Goal: Task Accomplishment & Management: Complete application form

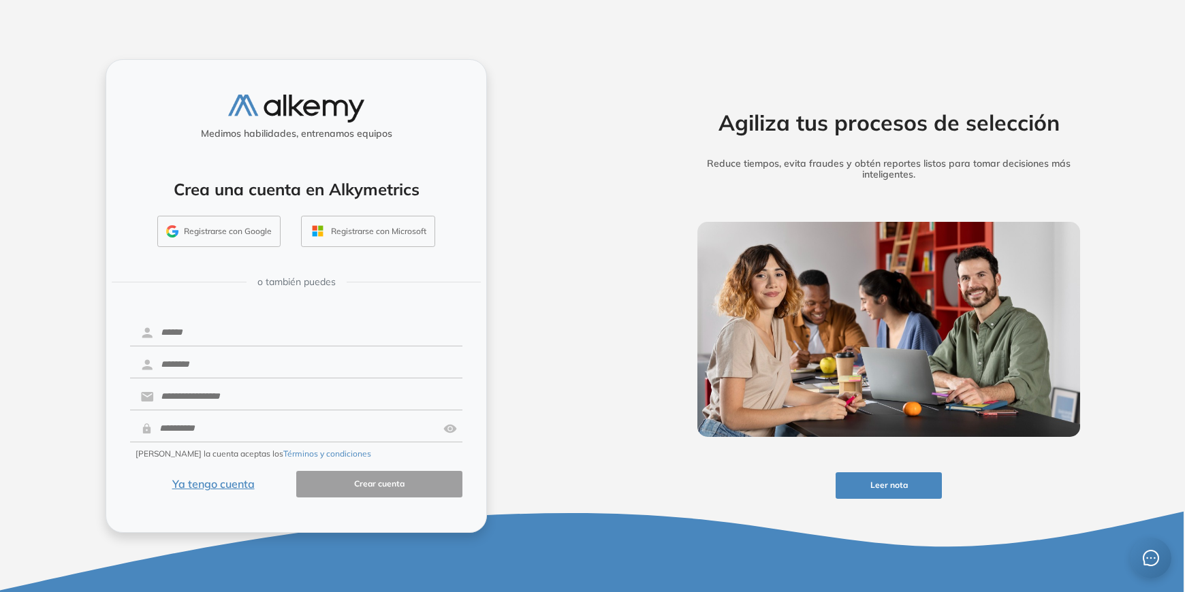
click at [228, 233] on button "Registrarse con Google" at bounding box center [218, 231] width 123 height 31
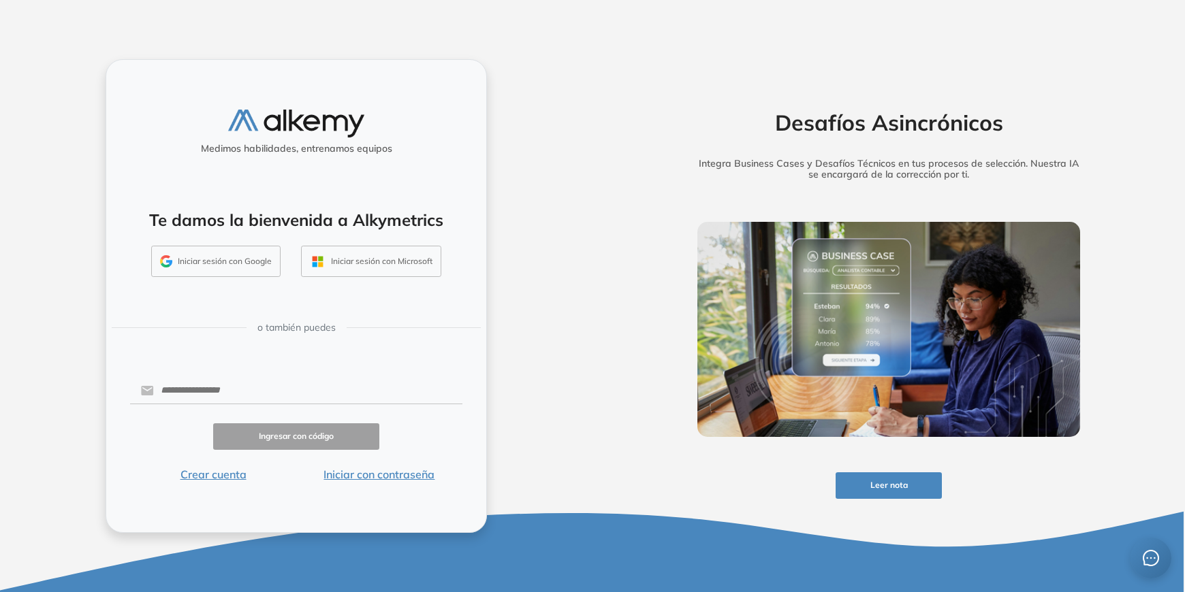
click at [551, 402] on div "Medimos habilidades, entrenamos equipos Te damos la bienvenida a Alkymetrics In…" at bounding box center [296, 296] width 592 height 592
click at [233, 264] on button "Iniciar sesión con Google" at bounding box center [215, 261] width 129 height 31
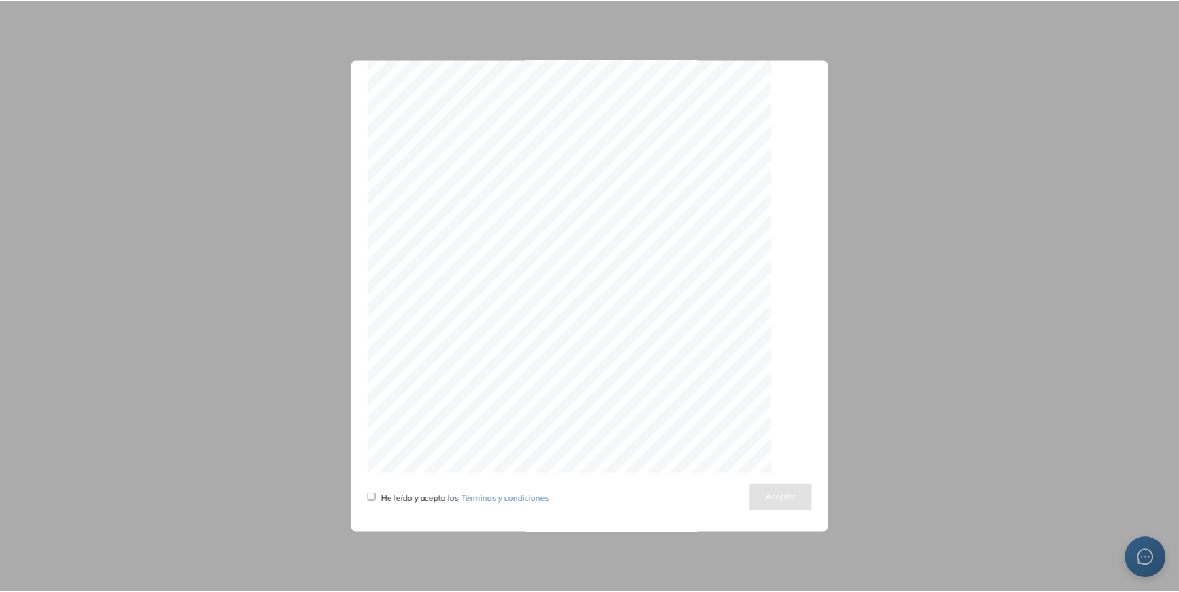
scroll to position [4216, 0]
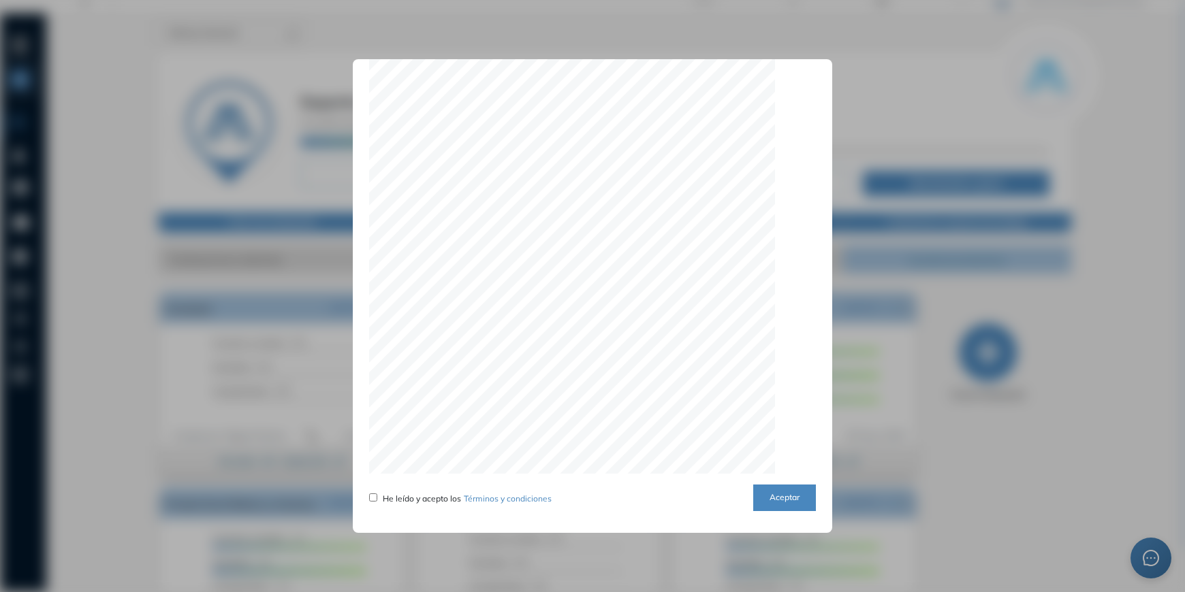
click at [758, 503] on button "Aceptar" at bounding box center [784, 498] width 63 height 27
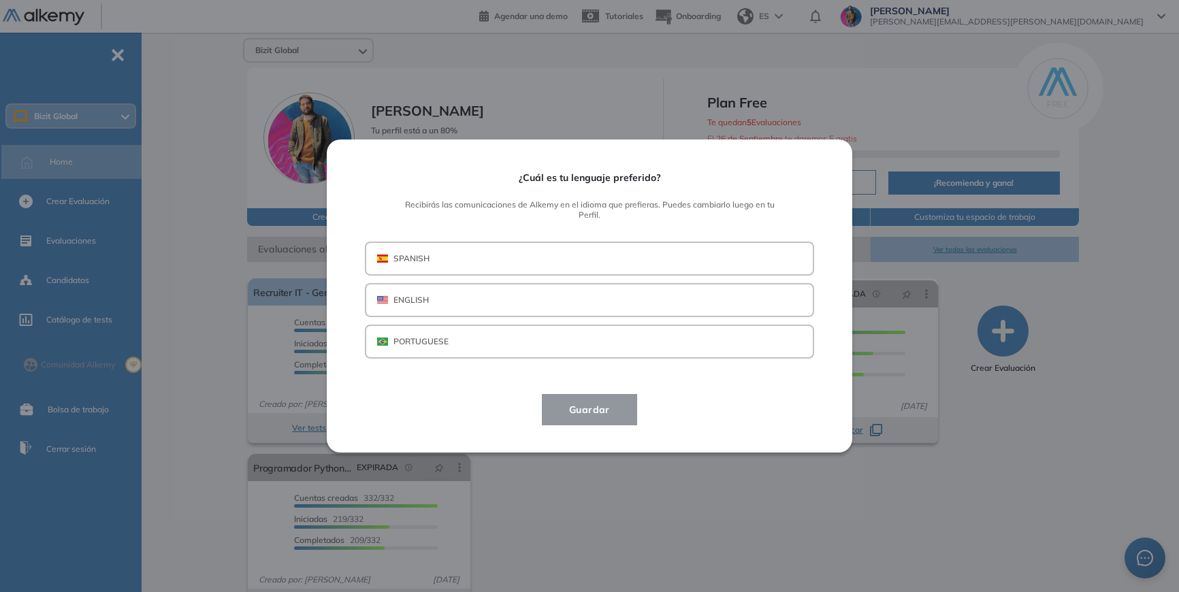
click at [506, 259] on button "SPANISH" at bounding box center [589, 259] width 449 height 34
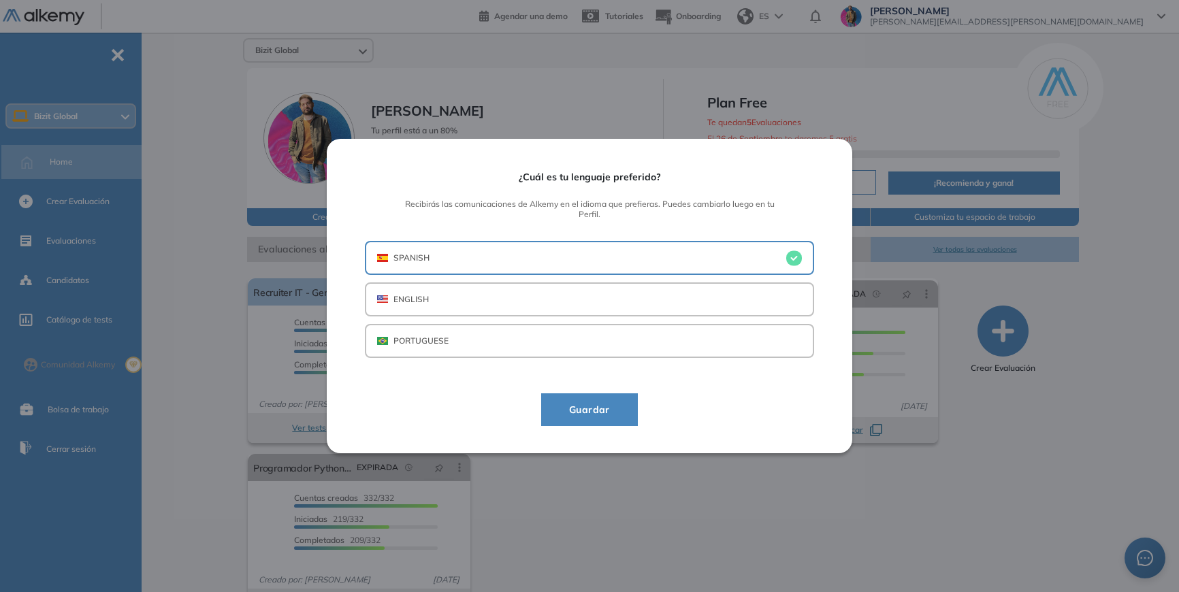
click at [604, 415] on span "Guardar" at bounding box center [589, 410] width 63 height 16
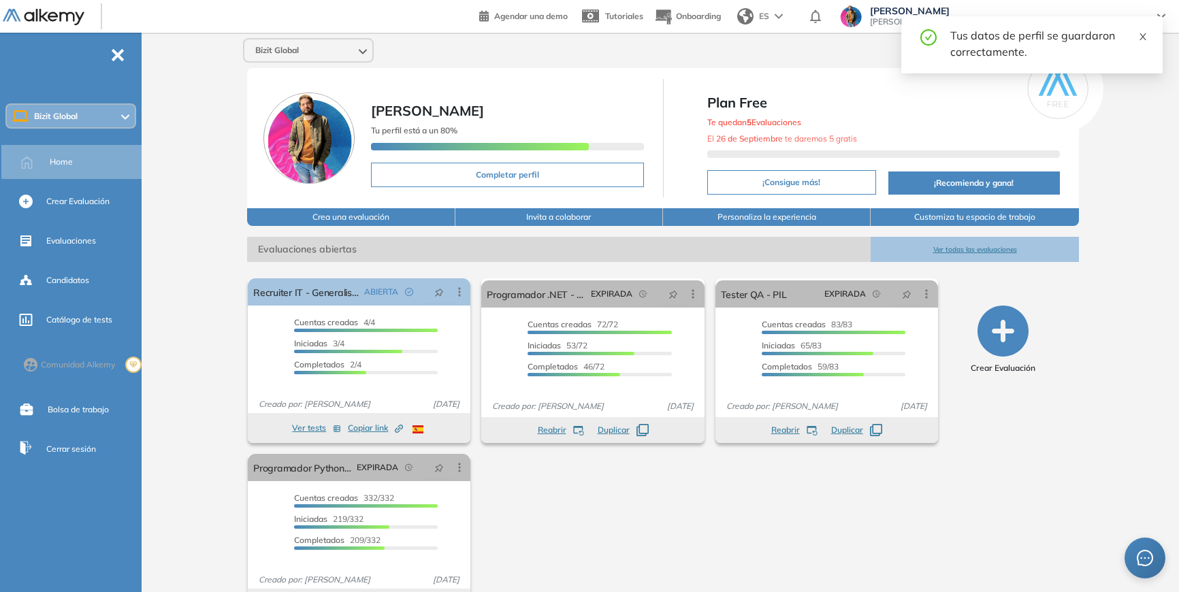
click at [1143, 36] on icon "close" at bounding box center [1143, 37] width 10 height 10
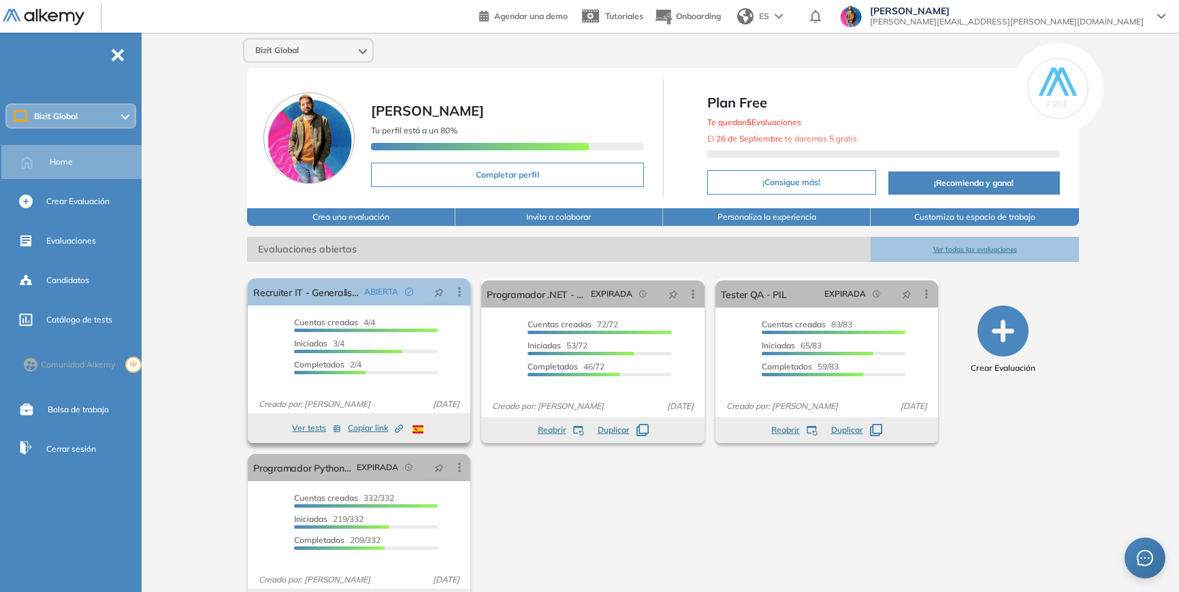
click at [433, 359] on div "Completados 2/4" at bounding box center [366, 367] width 144 height 16
click at [433, 359] on span "Sin fecha límite" at bounding box center [430, 362] width 59 height 12
click at [316, 426] on button "Ver tests" at bounding box center [316, 428] width 49 height 16
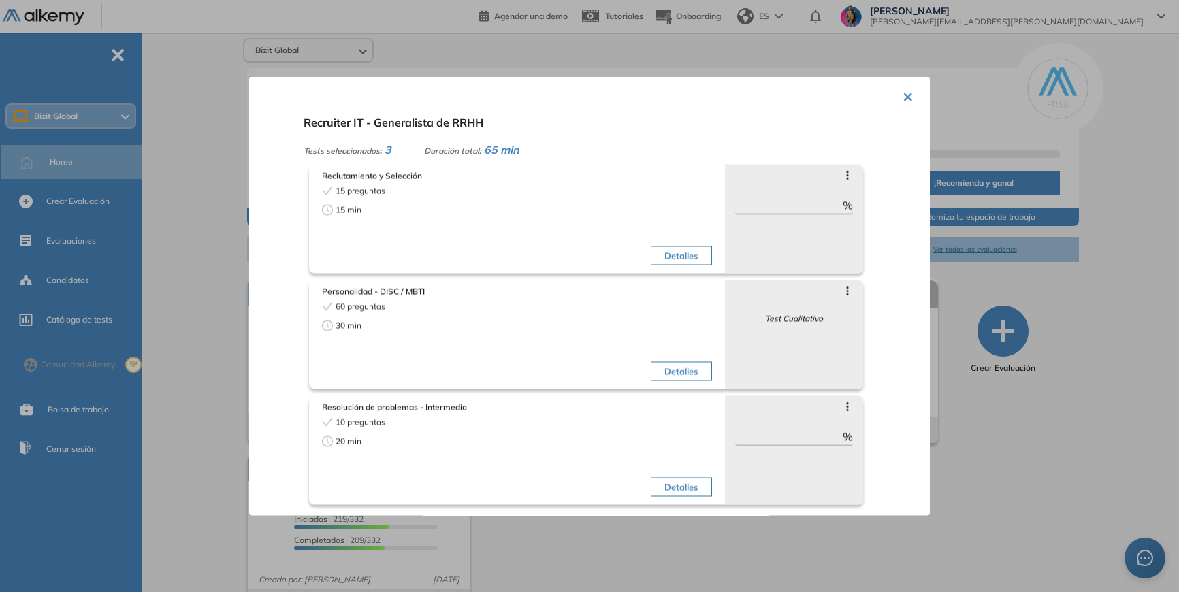
scroll to position [0, 0]
click at [903, 102] on button "×" at bounding box center [908, 95] width 11 height 27
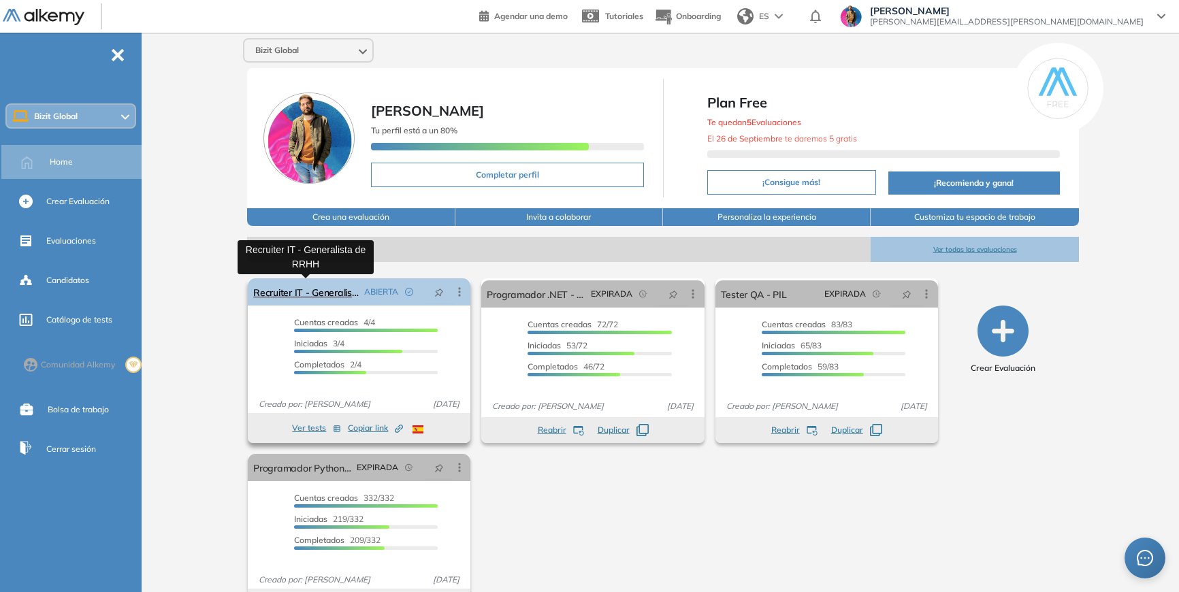
click at [334, 297] on link "Recruiter IT - Generalista de RRHH" at bounding box center [306, 291] width 106 height 27
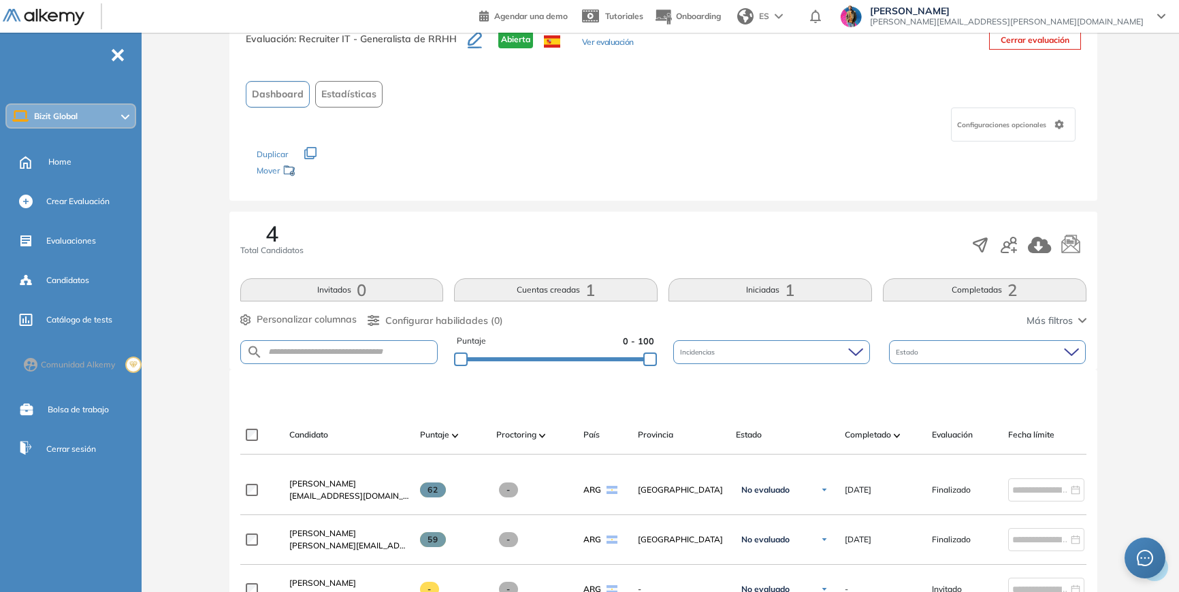
scroll to position [44, 0]
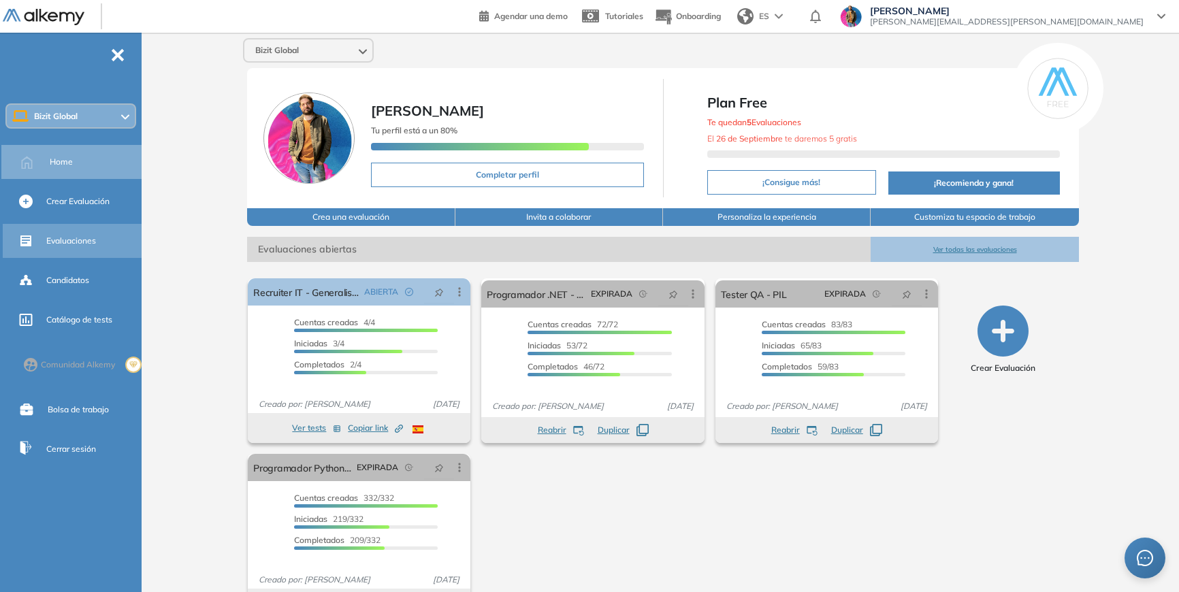
click at [91, 240] on span "Evaluaciones" at bounding box center [71, 241] width 50 height 12
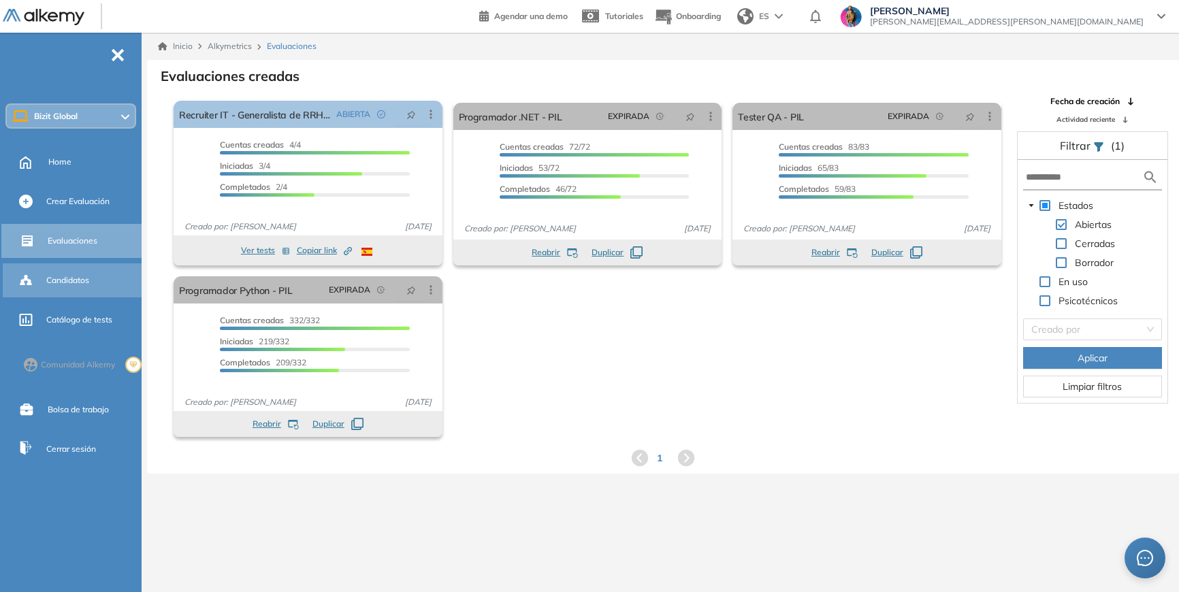
click at [82, 278] on span "Candidatos" at bounding box center [67, 280] width 43 height 12
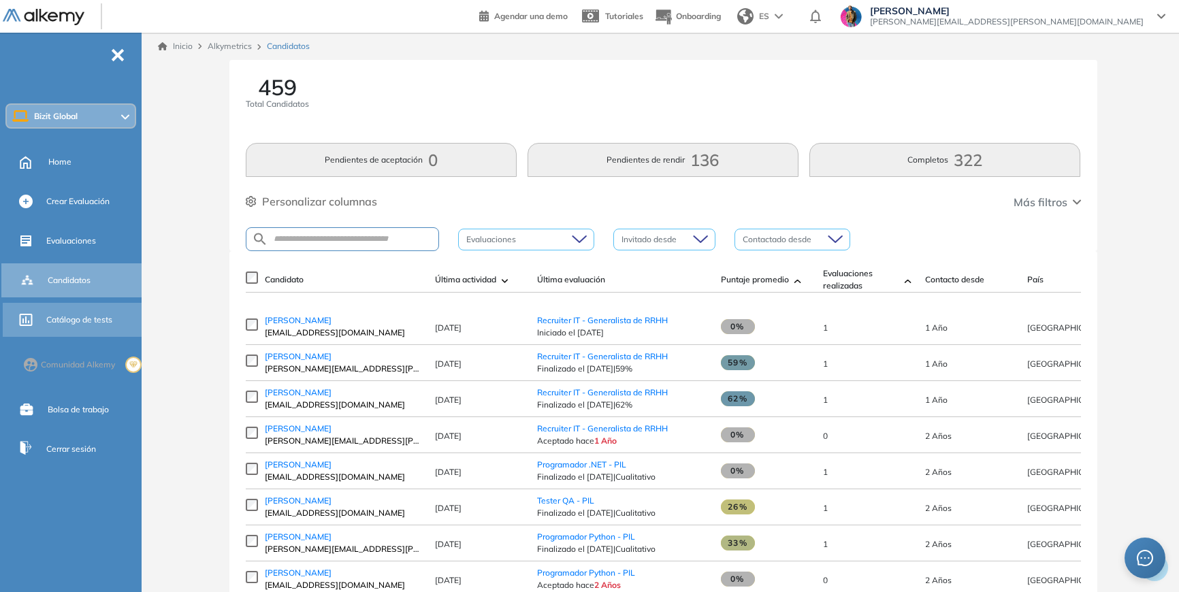
click at [92, 322] on span "Catálogo de tests" at bounding box center [79, 320] width 66 height 12
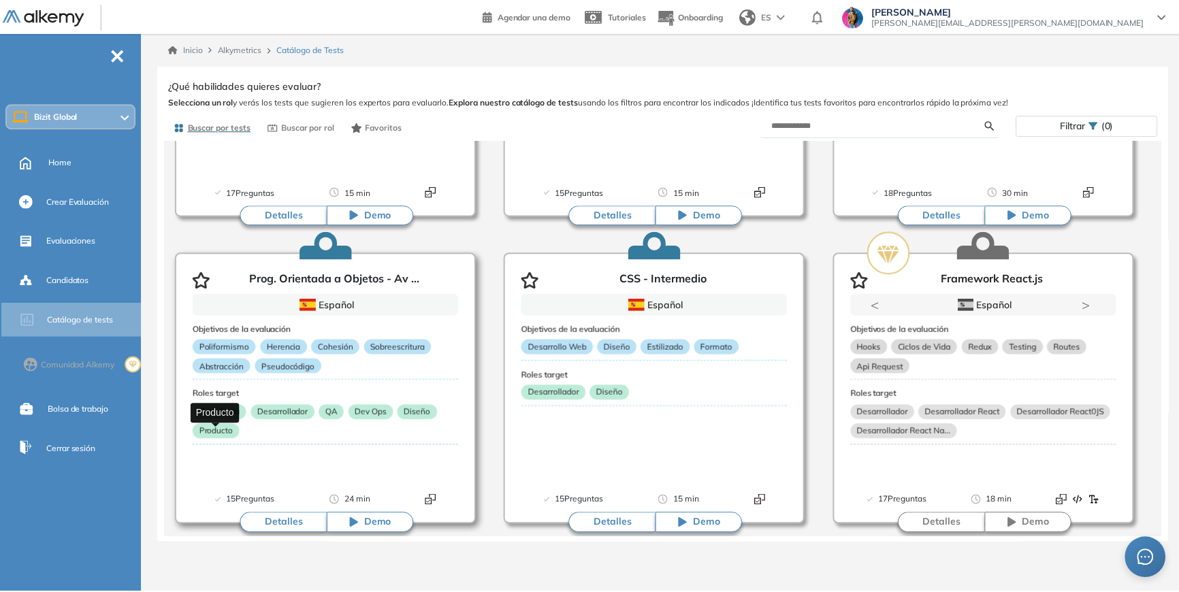
scroll to position [1185, 0]
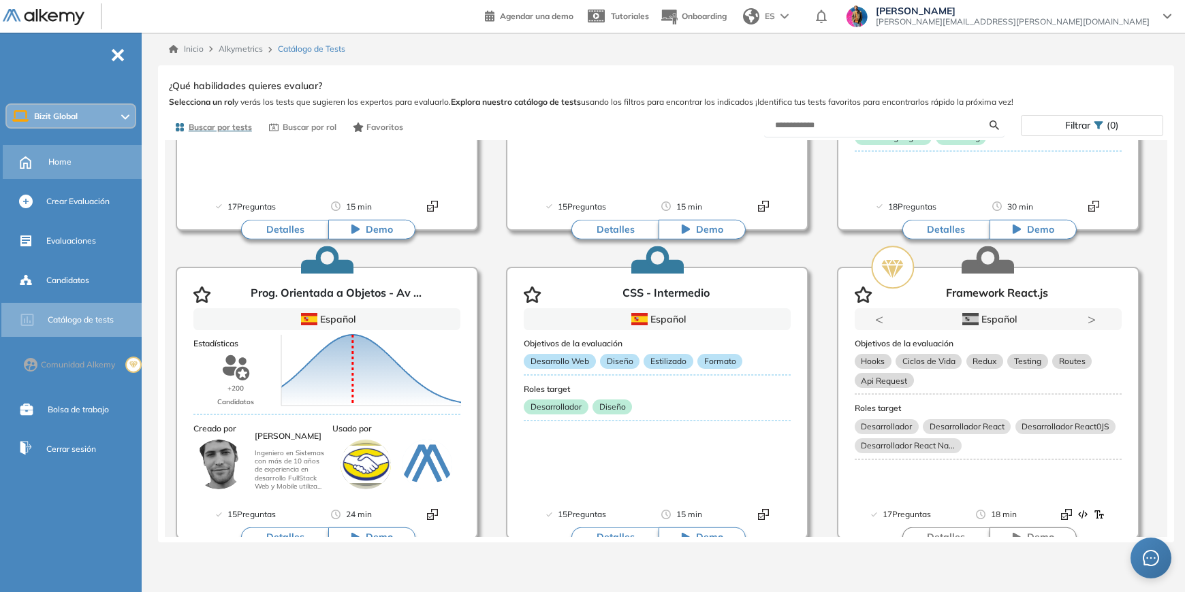
click at [59, 157] on span "Home" at bounding box center [59, 162] width 23 height 12
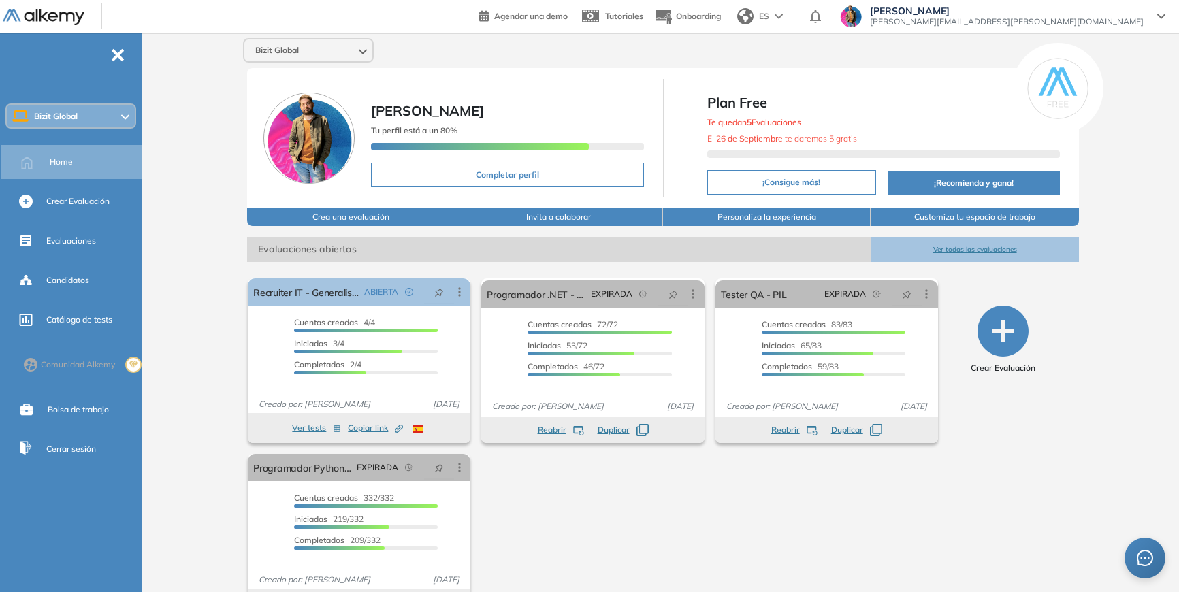
click at [769, 17] on span "ES" at bounding box center [764, 16] width 10 height 12
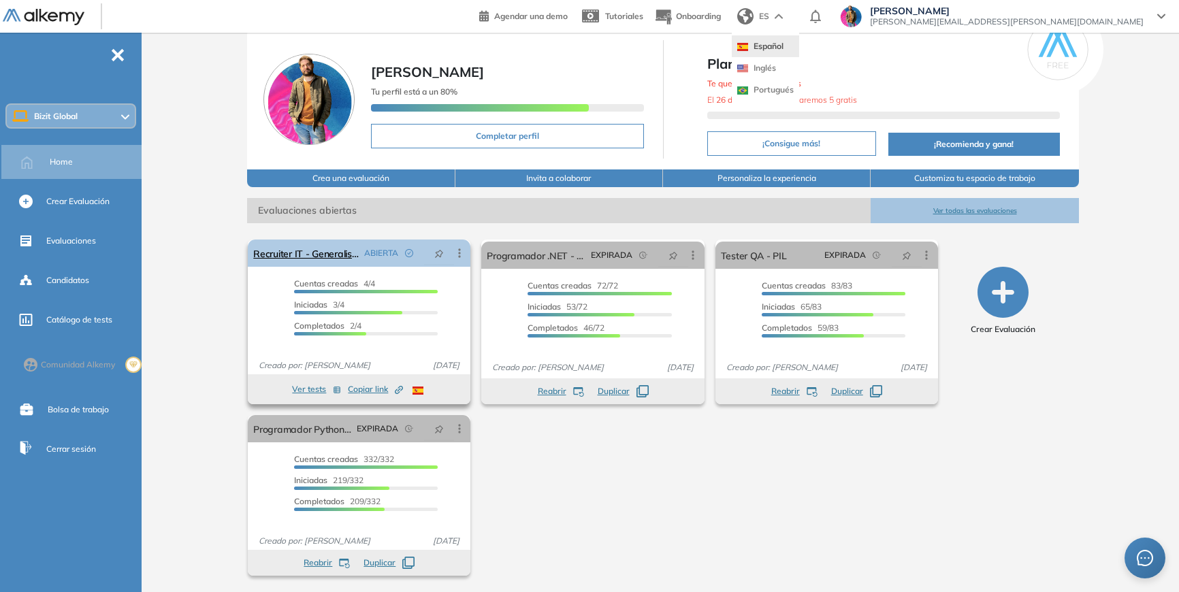
scroll to position [39, 0]
click at [391, 331] on div "Completados 2/4" at bounding box center [366, 328] width 144 height 16
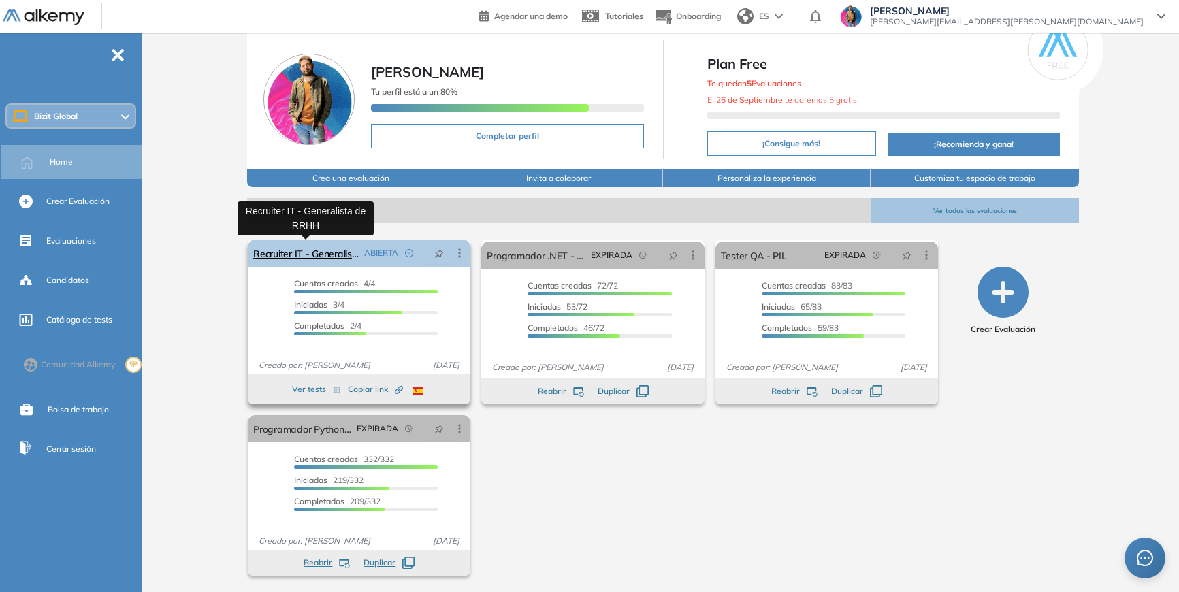
click at [340, 253] on link "Recruiter IT - Generalista de RRHH" at bounding box center [306, 253] width 106 height 27
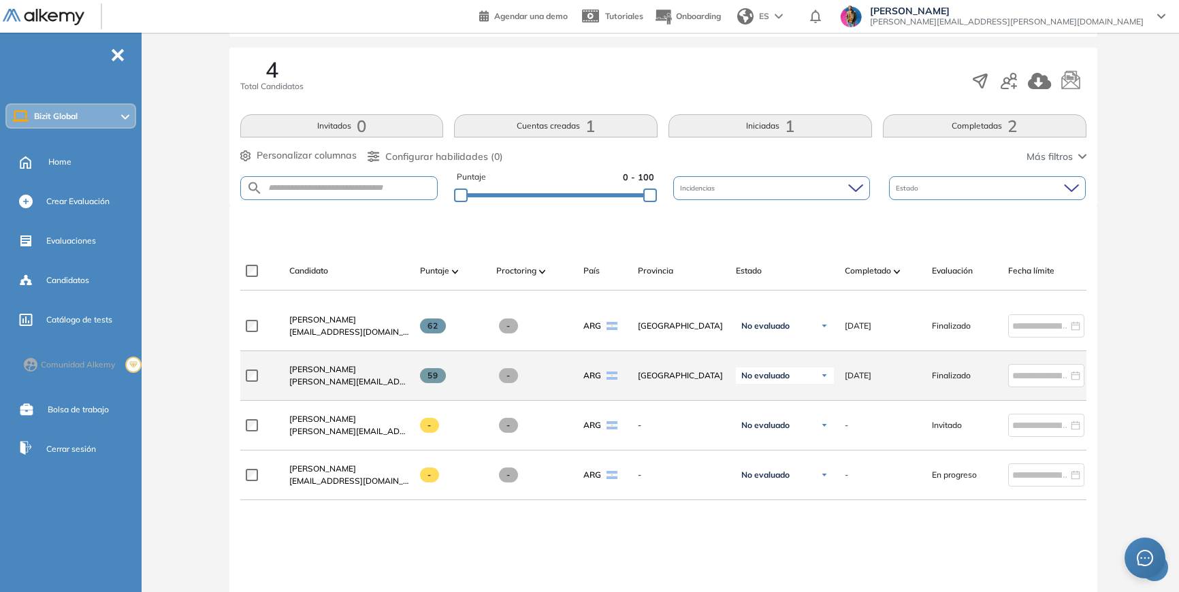
scroll to position [210, 0]
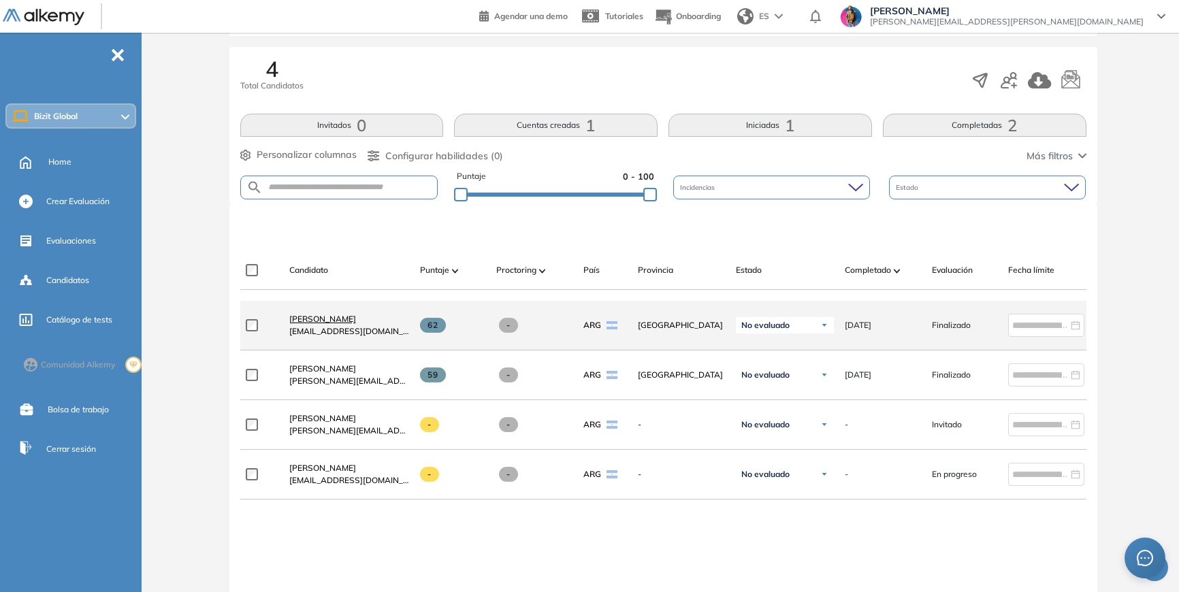
click at [341, 324] on span "[PERSON_NAME]" at bounding box center [322, 319] width 67 height 10
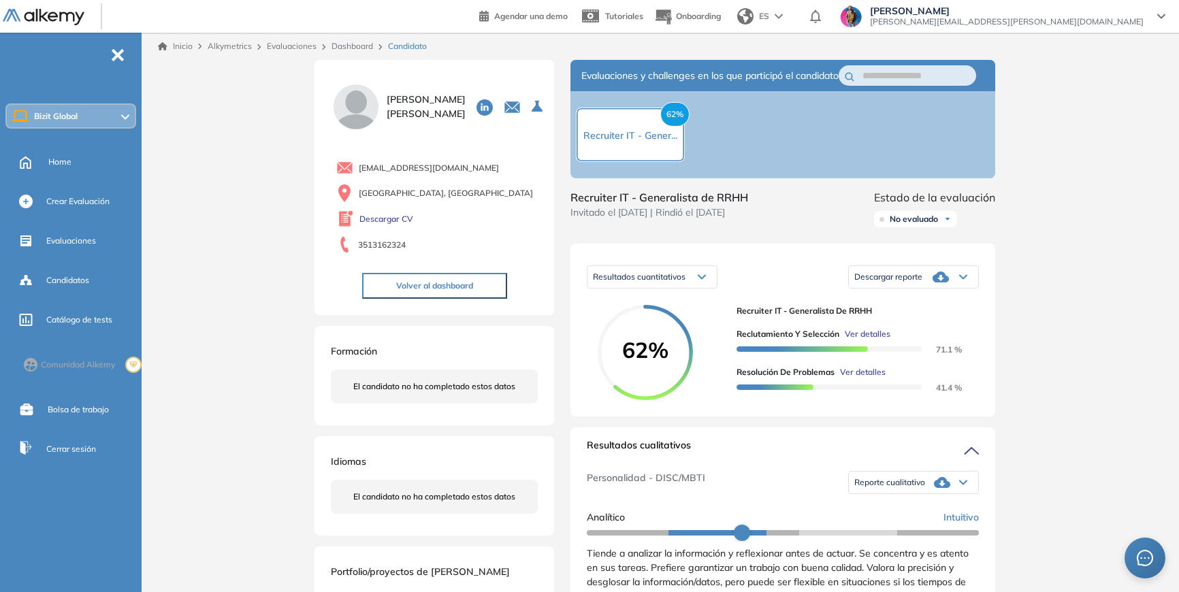
click at [931, 225] on span "No evaluado" at bounding box center [914, 219] width 48 height 11
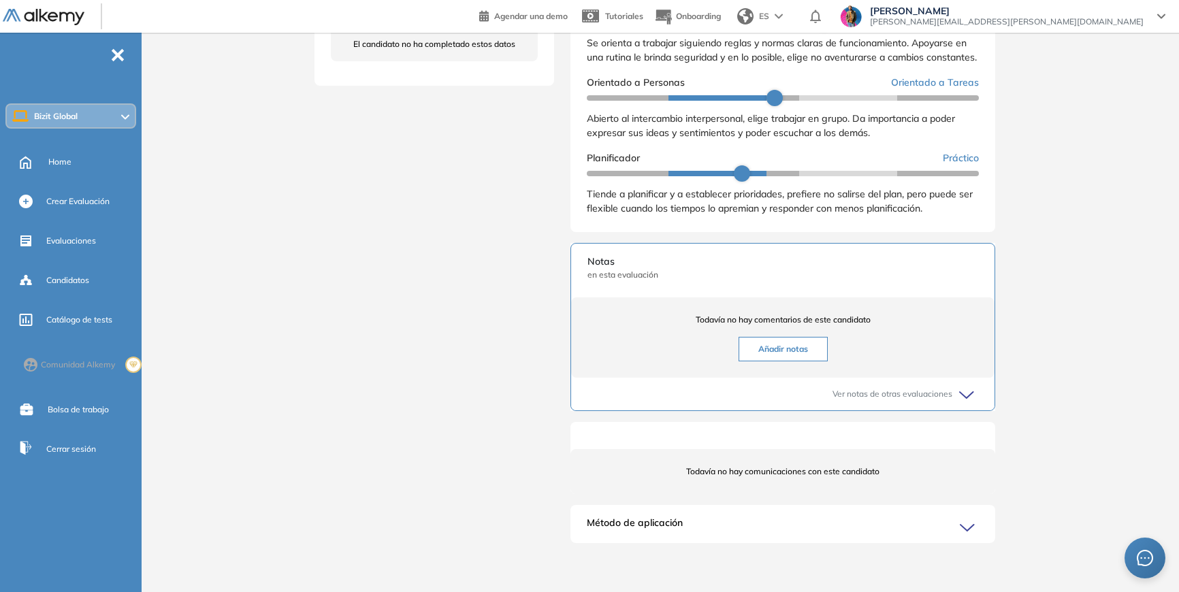
scroll to position [568, 0]
click at [760, 523] on div "Método de aplicación El candidato aplicó mediante link de invitación. Ver comun…" at bounding box center [782, 524] width 425 height 38
click at [964, 536] on icon at bounding box center [969, 528] width 19 height 19
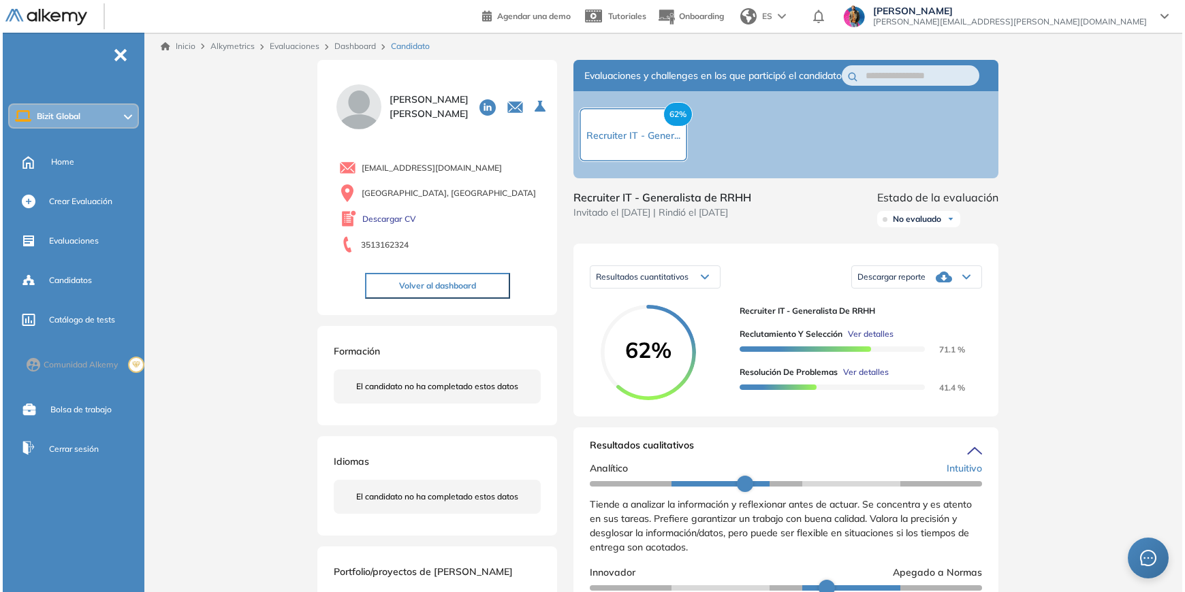
scroll to position [0, 0]
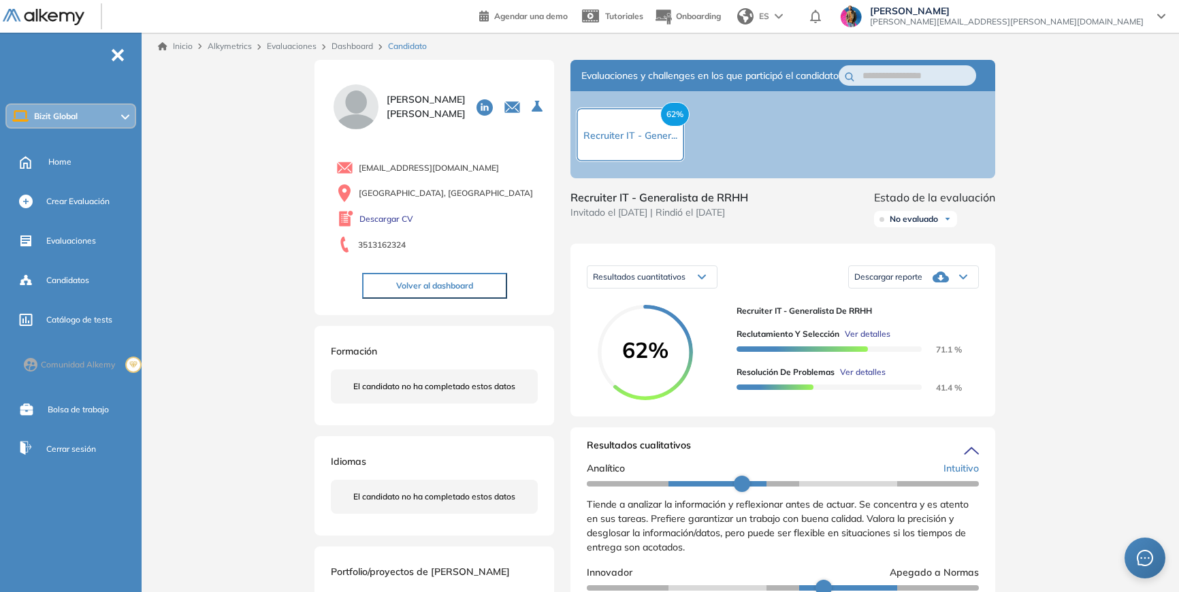
click at [49, 11] on img at bounding box center [44, 17] width 82 height 17
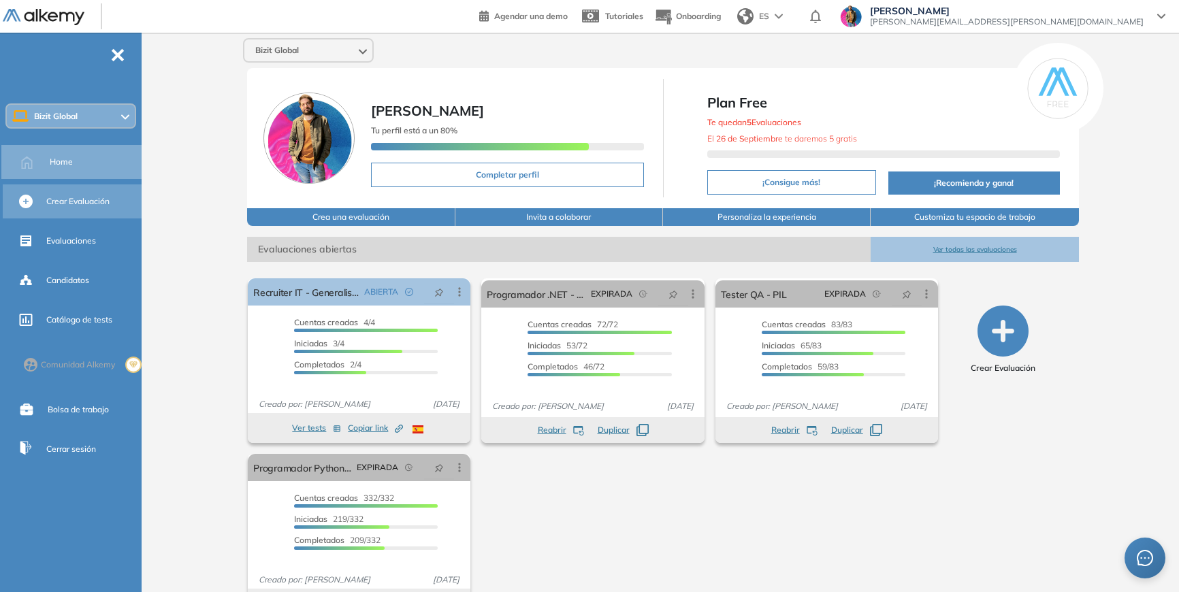
click at [33, 202] on div at bounding box center [27, 200] width 16 height 16
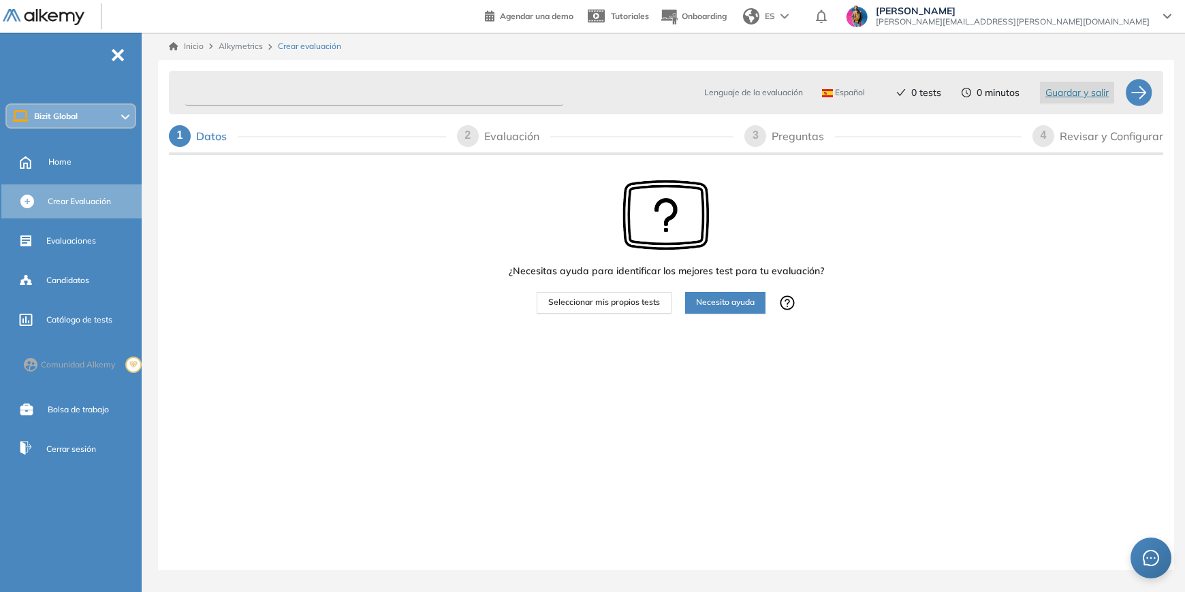
click at [431, 100] on input "text" at bounding box center [374, 93] width 378 height 27
type input "******"
click at [412, 324] on div "¿Necesitas ayuda para identificar los mejores test para tu evaluación? Seleccio…" at bounding box center [666, 289] width 994 height 262
click at [1146, 97] on div at bounding box center [1138, 92] width 27 height 27
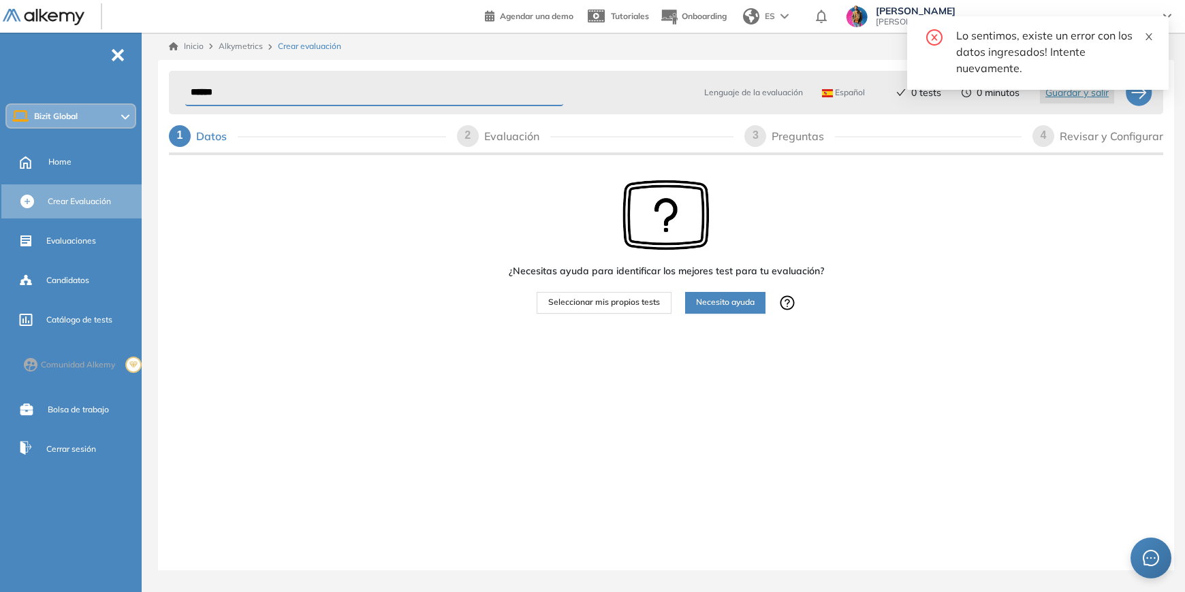
click at [1150, 31] on span at bounding box center [1149, 35] width 10 height 12
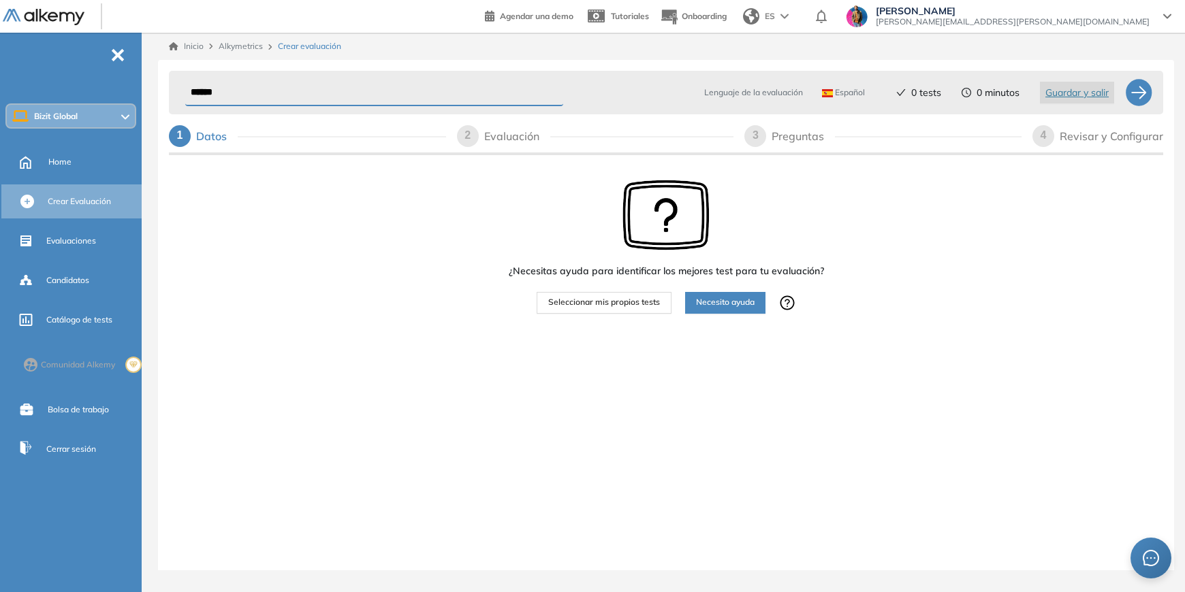
click at [298, 131] on div "1 Datos" at bounding box center [307, 136] width 277 height 22
click at [248, 134] on div "1 Datos" at bounding box center [307, 136] width 277 height 22
click at [1095, 92] on span "Guardar y salir" at bounding box center [1076, 92] width 63 height 15
click at [1133, 97] on div at bounding box center [1138, 92] width 27 height 27
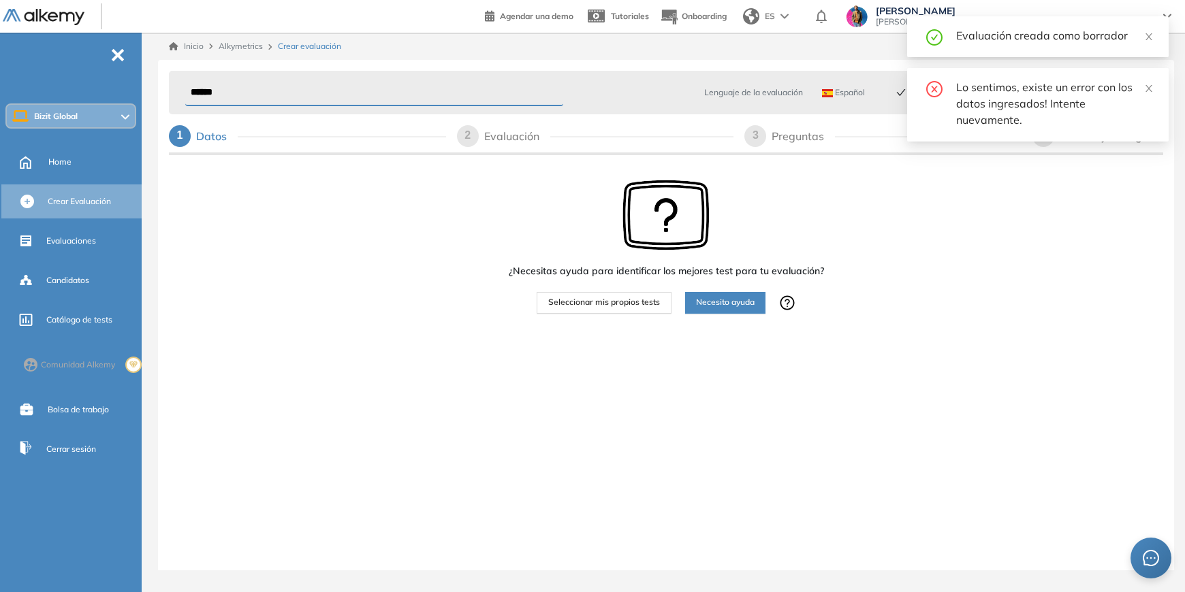
drag, startPoint x: 1149, startPoint y: 90, endPoint x: 1108, endPoint y: 88, distance: 40.9
click at [1148, 90] on icon "close" at bounding box center [1149, 89] width 10 height 10
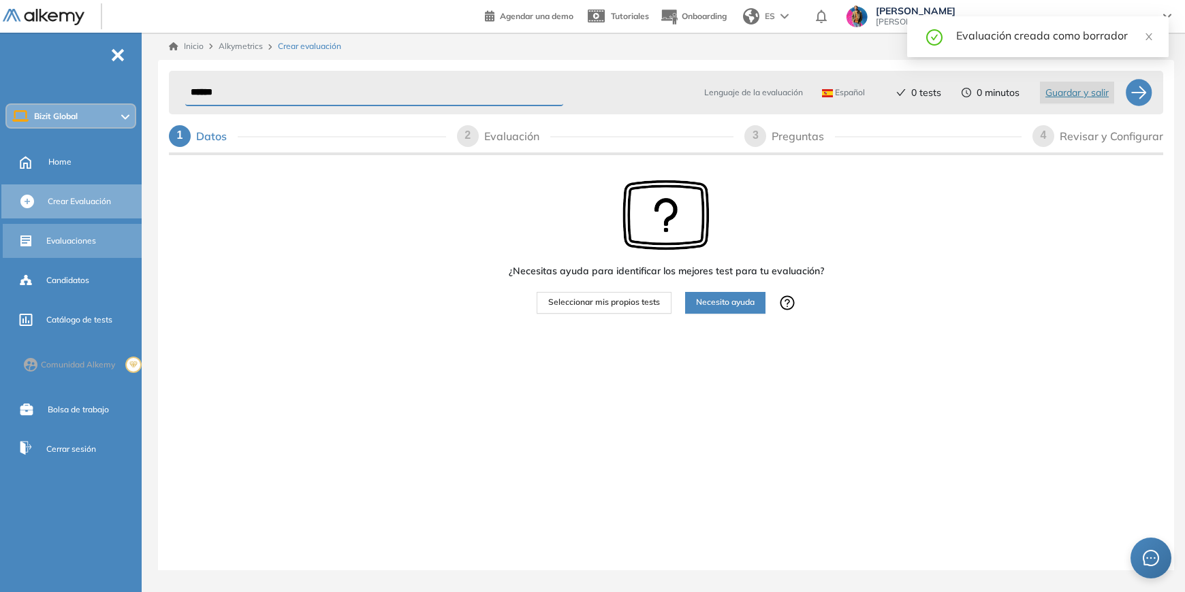
click at [65, 246] on span "Evaluaciones" at bounding box center [71, 241] width 50 height 12
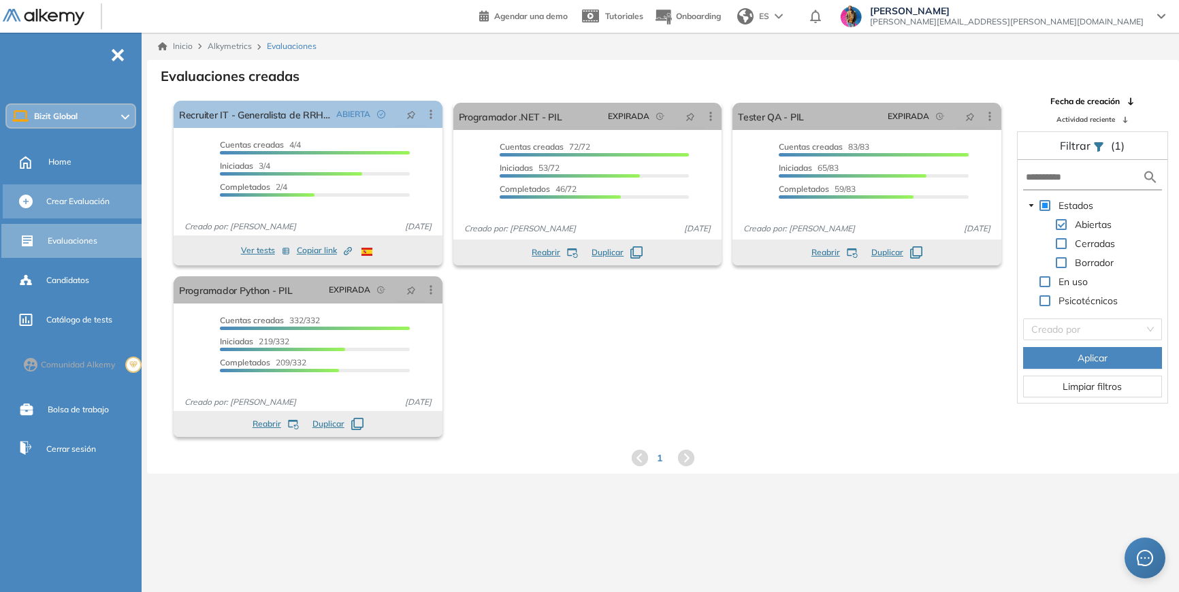
click at [101, 200] on span "Crear Evaluación" at bounding box center [77, 201] width 63 height 12
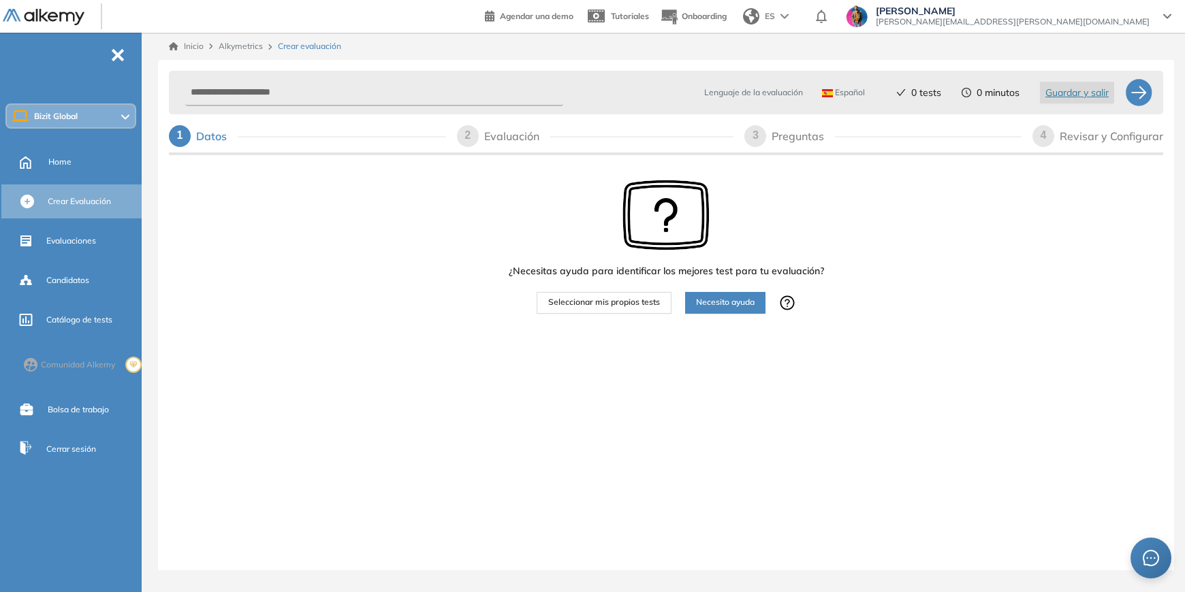
click at [637, 304] on span "Seleccionar mis propios tests" at bounding box center [604, 302] width 112 height 13
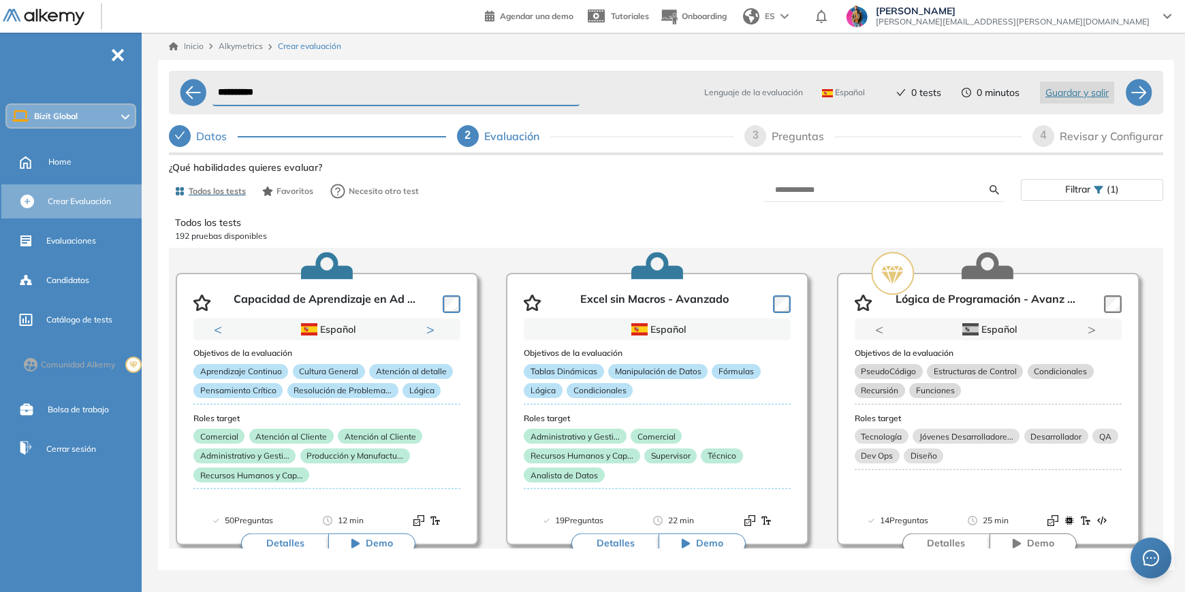
click at [1068, 194] on span "Filtrar" at bounding box center [1077, 190] width 25 height 20
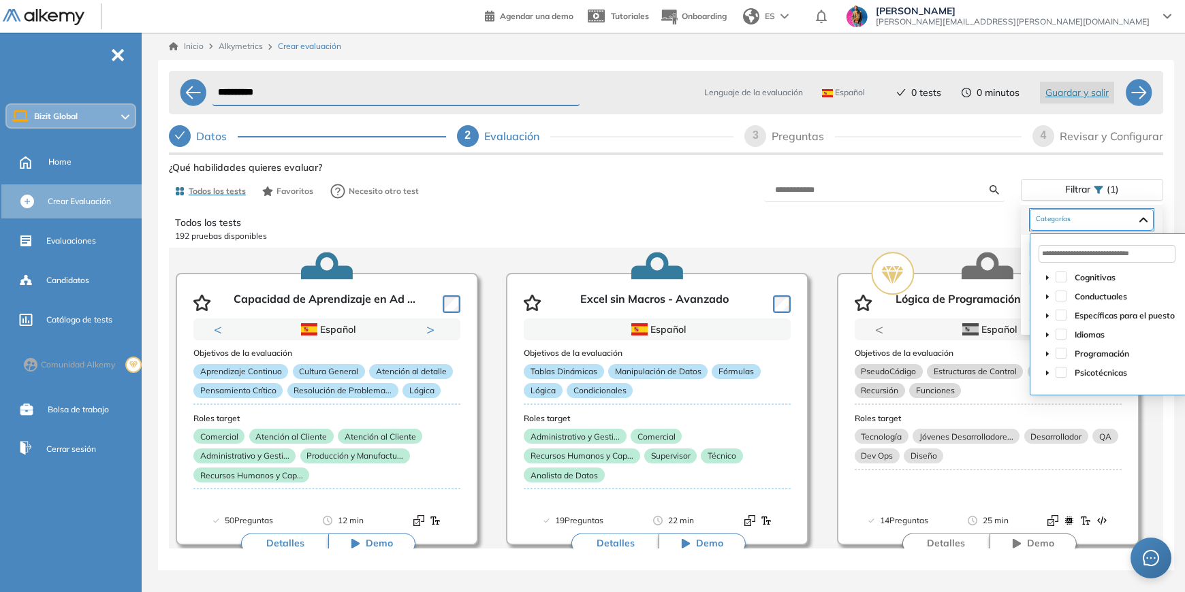
click at [1085, 228] on div at bounding box center [1091, 220] width 124 height 22
click at [1093, 224] on div at bounding box center [1091, 220] width 124 height 22
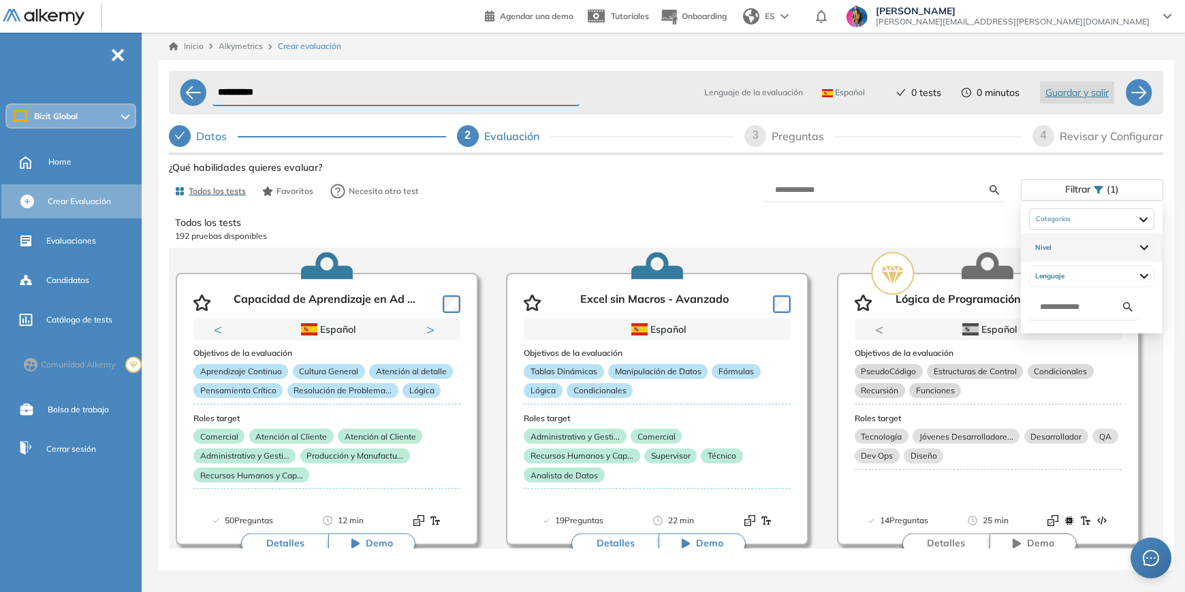
click at [1092, 255] on div "Nivel" at bounding box center [1091, 248] width 125 height 22
click at [1092, 268] on div "Lenguaje" at bounding box center [1091, 276] width 125 height 22
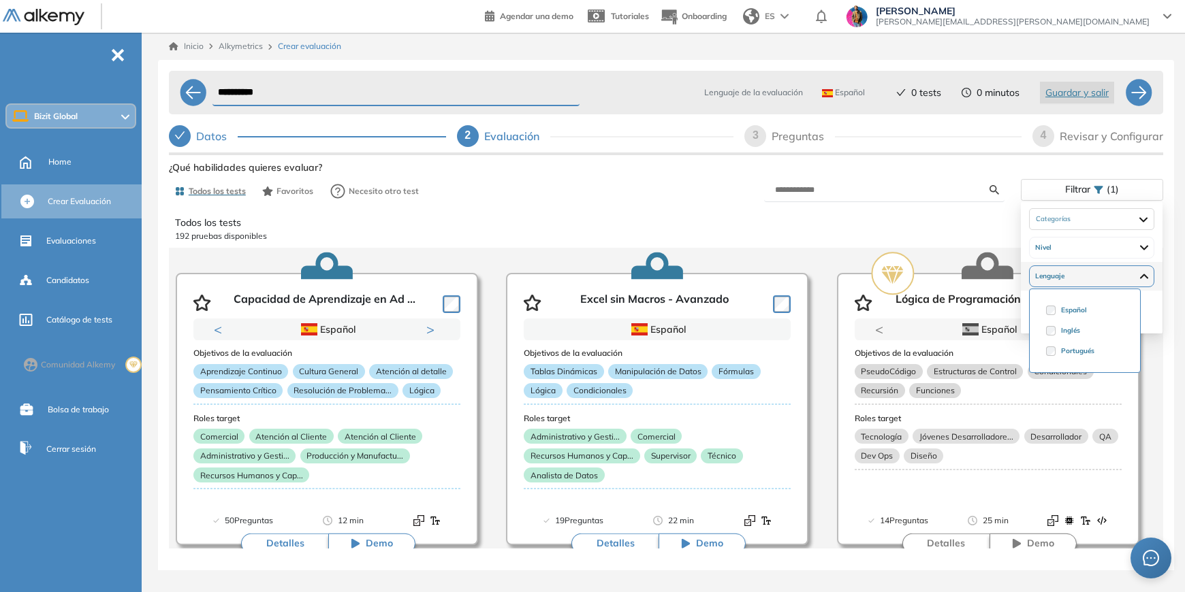
click at [1092, 268] on div "Lenguaje" at bounding box center [1091, 276] width 125 height 22
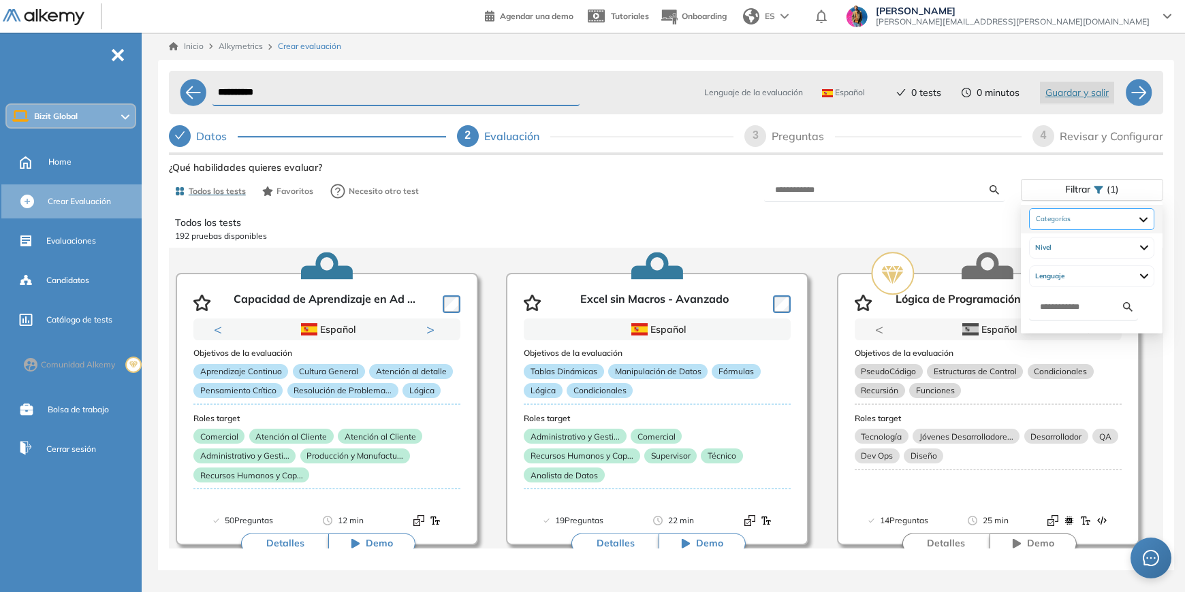
click at [1082, 222] on div at bounding box center [1091, 219] width 125 height 22
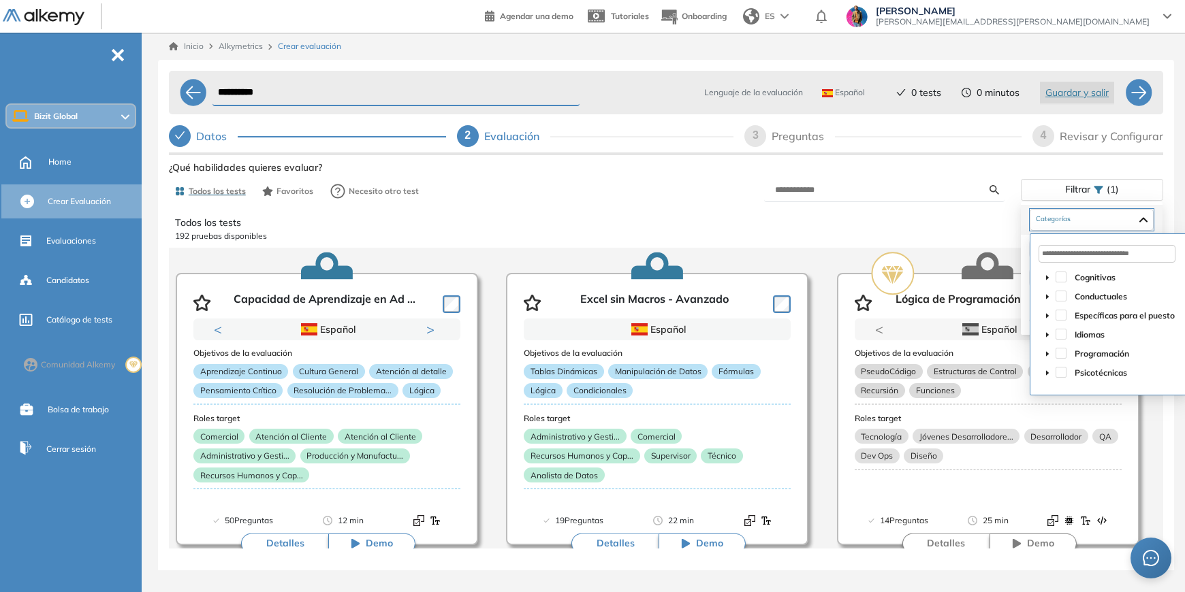
click at [1050, 315] on span at bounding box center [1047, 315] width 16 height 16
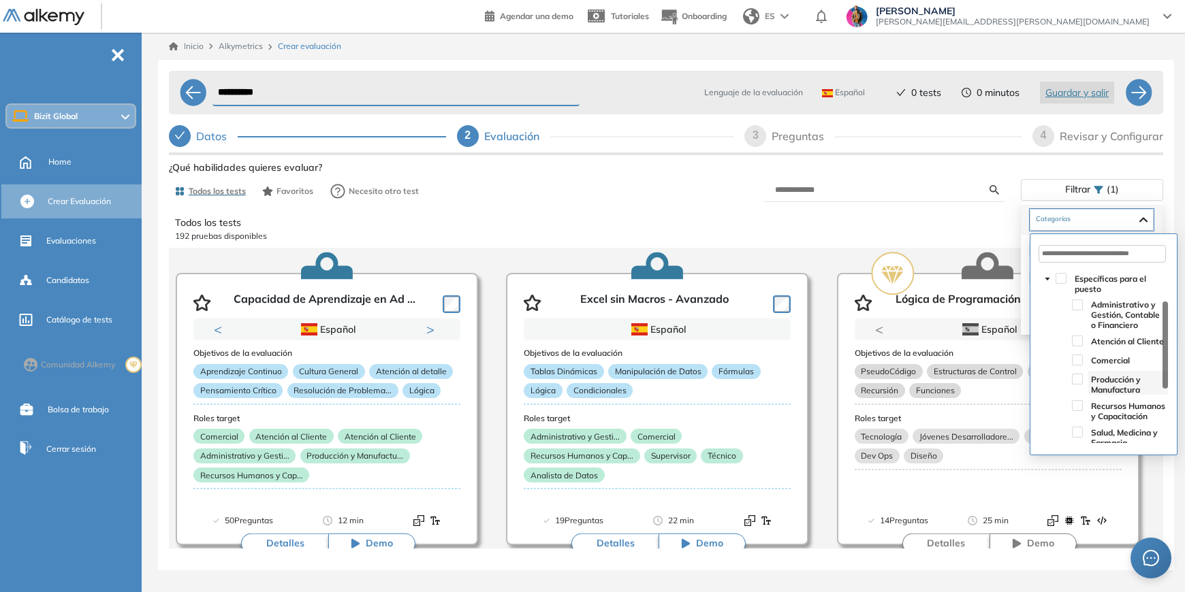
scroll to position [48, 0]
click at [1078, 398] on span at bounding box center [1076, 394] width 11 height 11
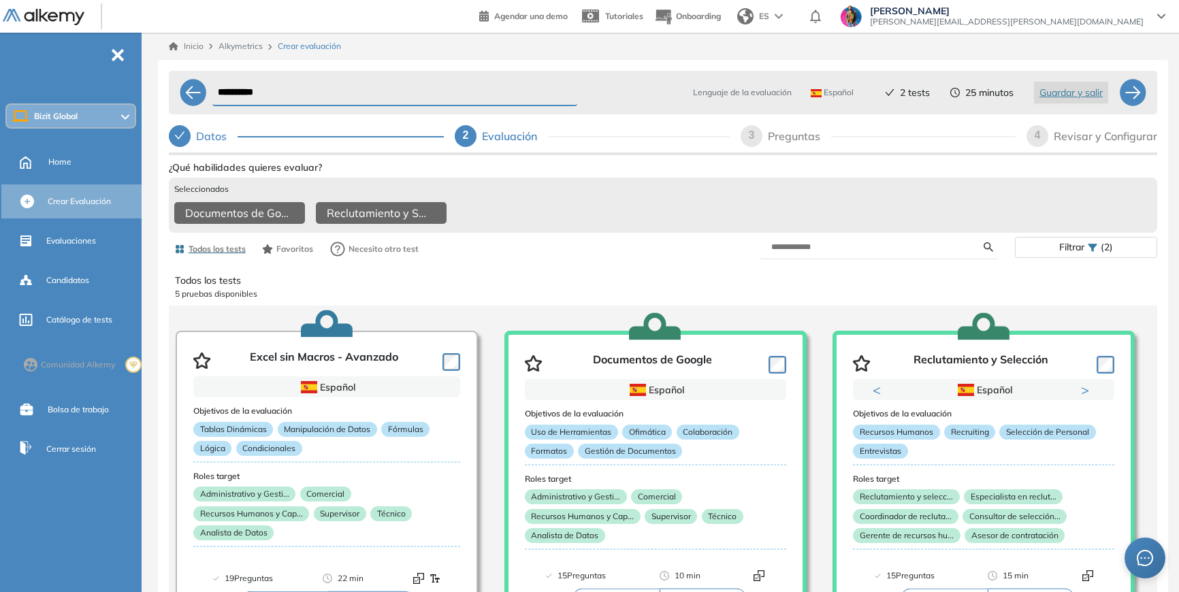
scroll to position [0, 3]
click at [389, 91] on input "**********" at bounding box center [394, 93] width 365 height 27
drag, startPoint x: 389, startPoint y: 91, endPoint x: 99, endPoint y: 88, distance: 290.7
click at [99, 88] on div "**********" at bounding box center [589, 305] width 1179 height 611
type input "****"
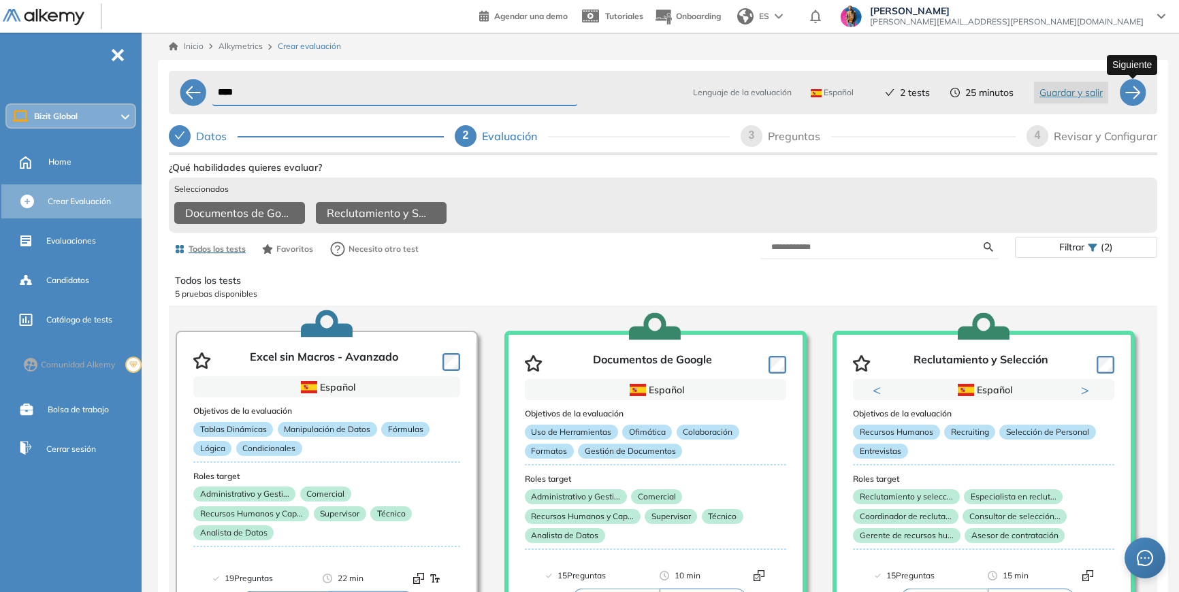
click at [1131, 94] on div at bounding box center [1132, 92] width 27 height 27
select select "*****"
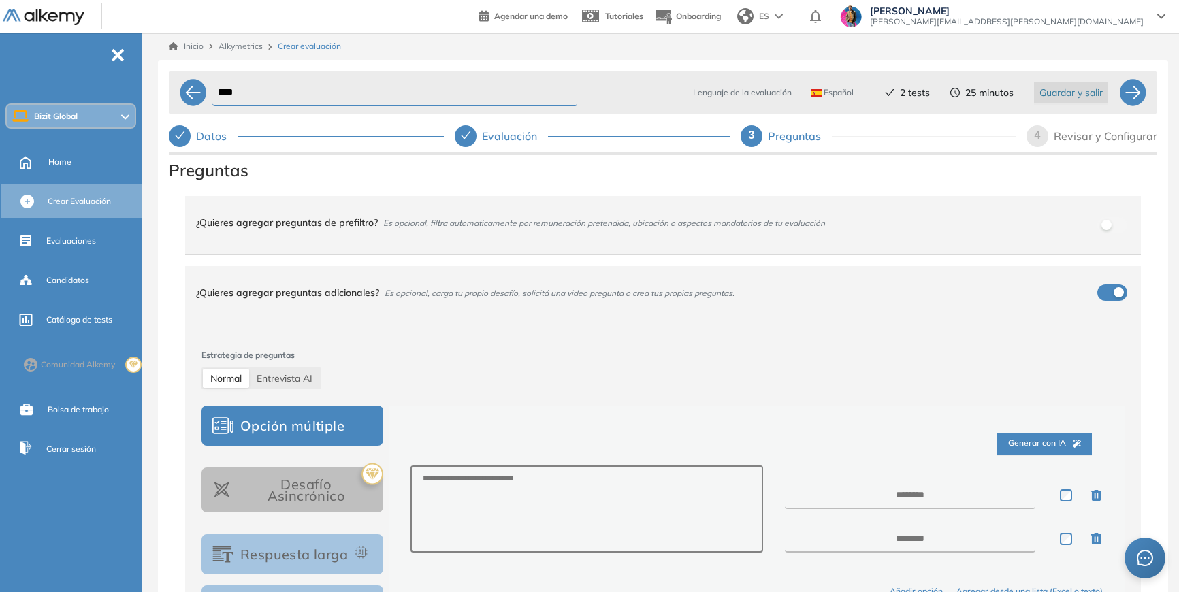
scroll to position [0, 0]
click at [487, 224] on span "Es opcional, filtra automaticamente por remuneración pretendida, ubicación o as…" at bounding box center [604, 223] width 442 height 10
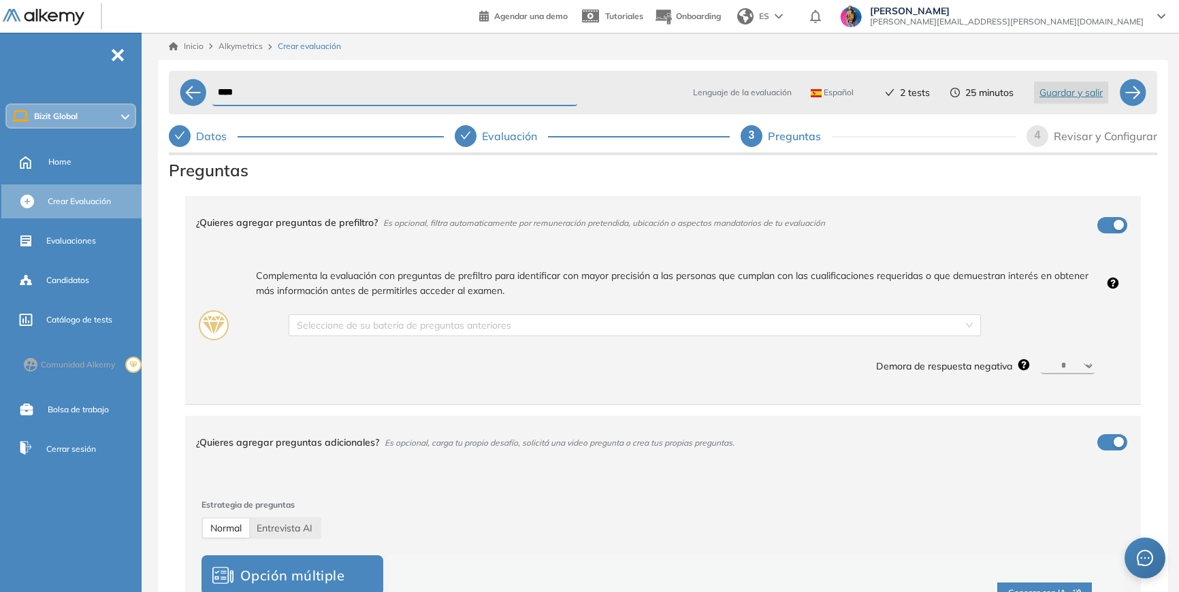
click at [487, 224] on span "Es opcional, filtra automaticamente por remuneración pretendida, ubicación o as…" at bounding box center [604, 223] width 442 height 10
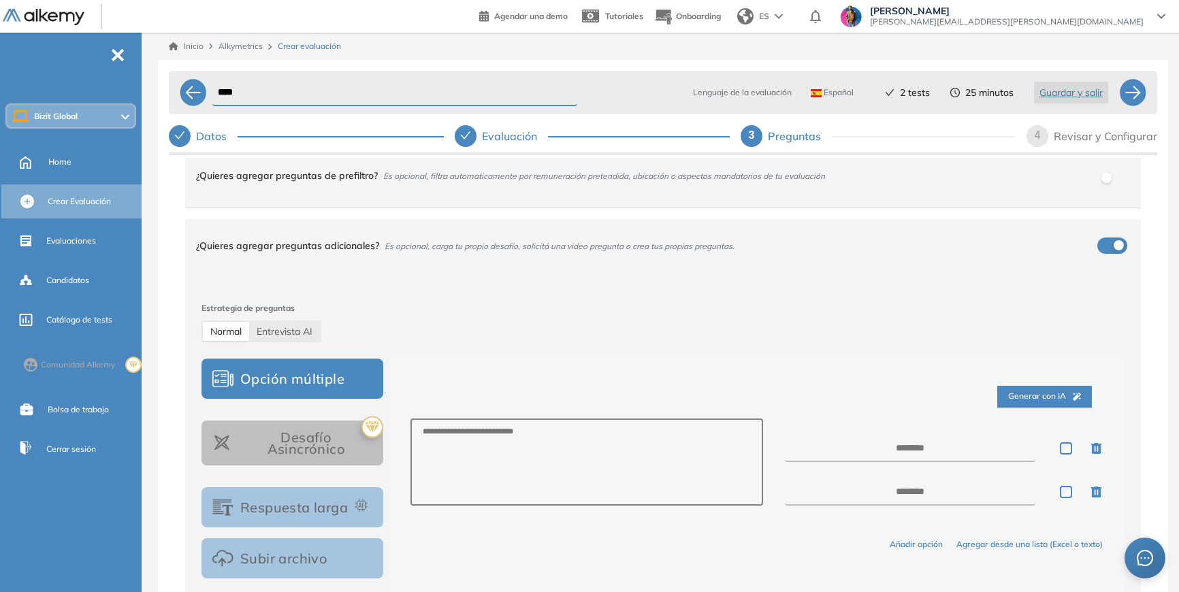
scroll to position [48, 0]
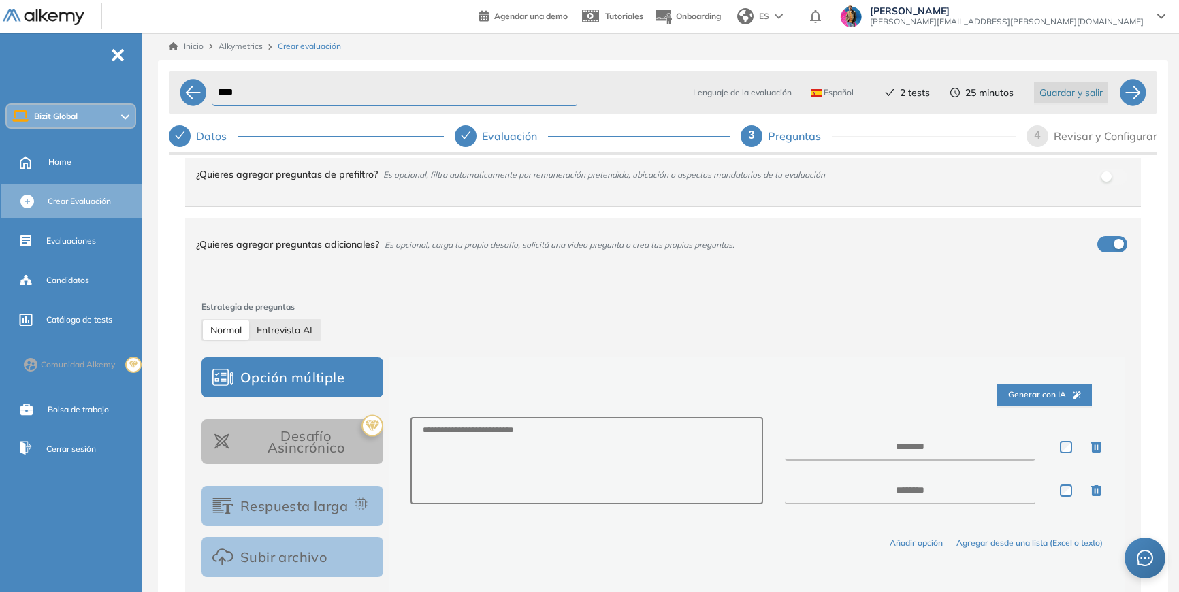
click at [292, 330] on span "Entrevista AI" at bounding box center [285, 330] width 56 height 12
select select "***"
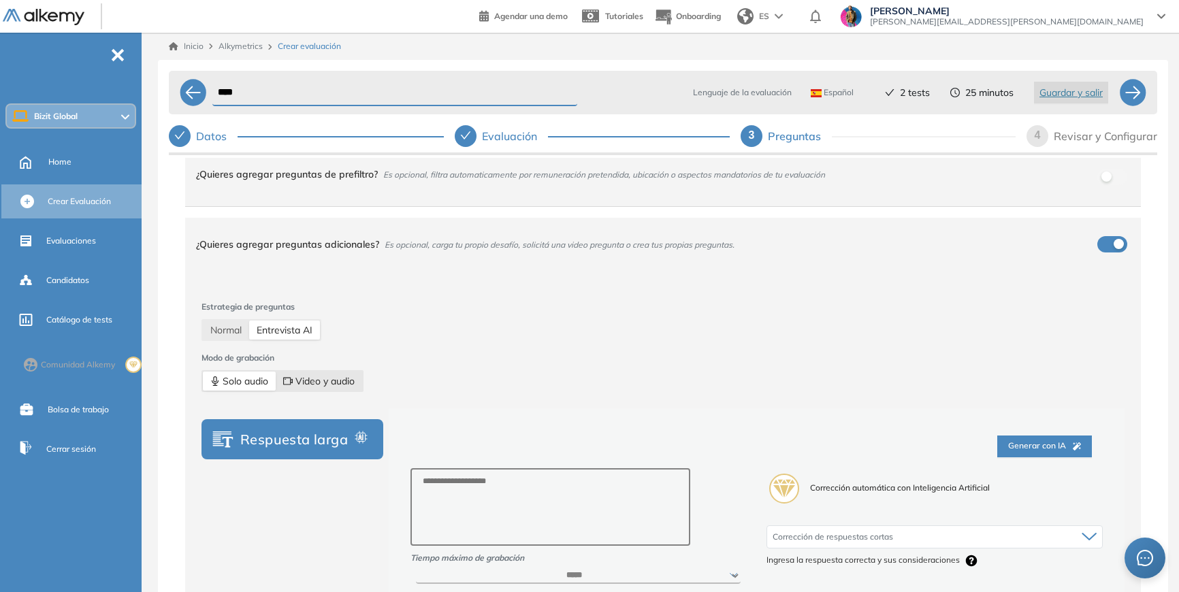
click at [315, 383] on span "Video y audio" at bounding box center [318, 381] width 71 height 19
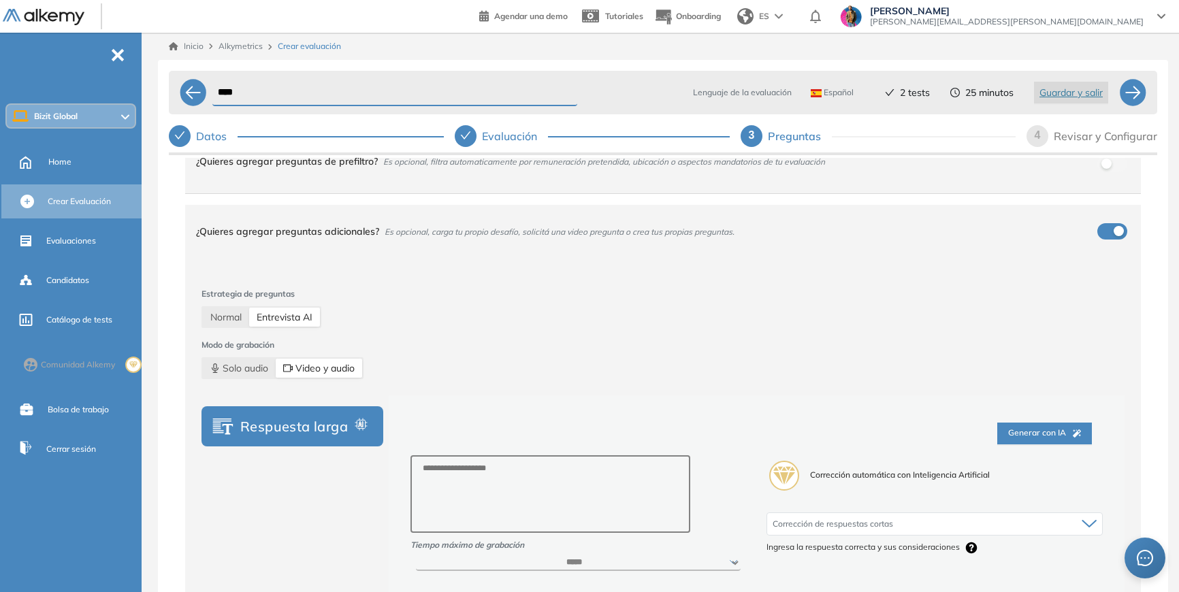
scroll to position [61, 0]
click at [344, 432] on button "Respuesta larga" at bounding box center [293, 427] width 182 height 40
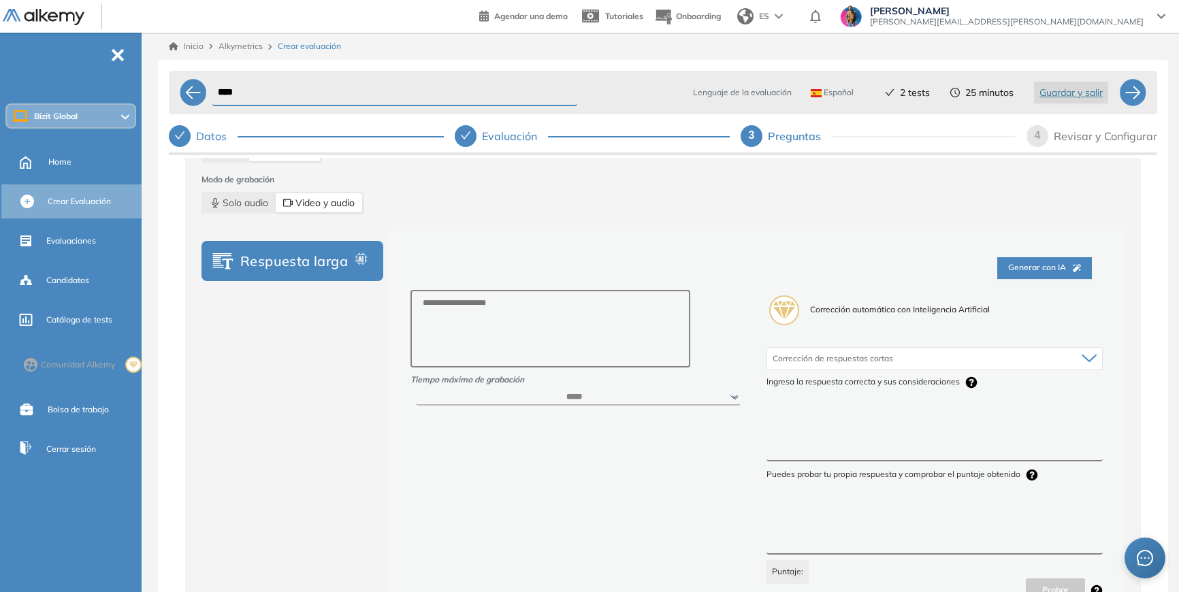
scroll to position [241, 0]
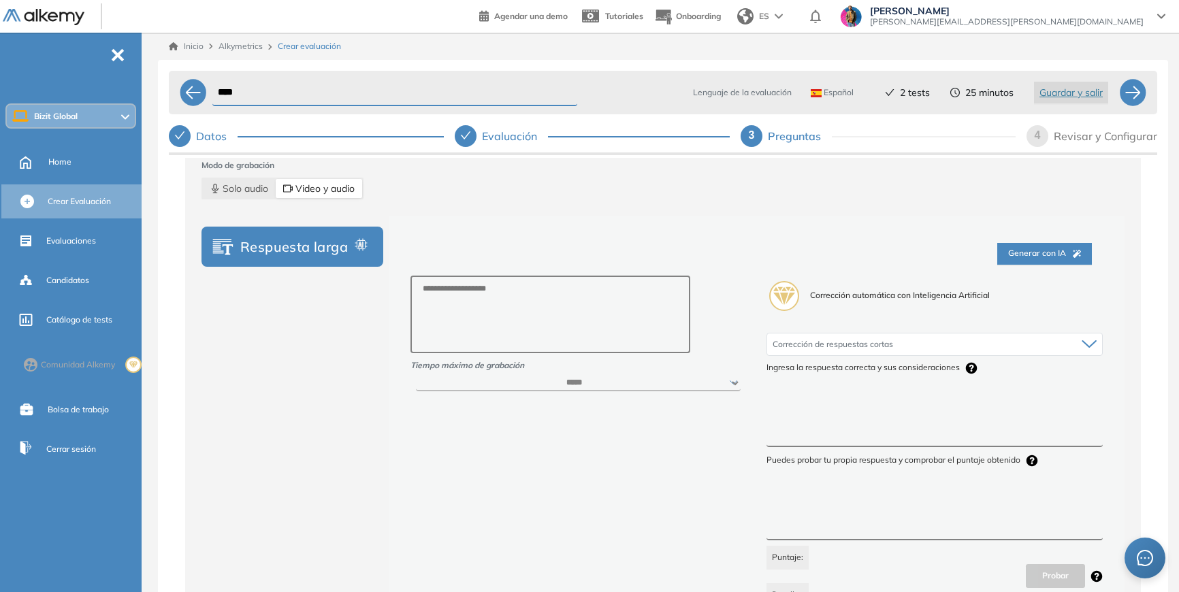
click at [327, 308] on div "Respuesta larga" at bounding box center [293, 434] width 182 height 437
click at [251, 187] on span "Solo audio" at bounding box center [239, 188] width 58 height 19
click at [341, 190] on span "Video y audio" at bounding box center [318, 188] width 71 height 19
click at [344, 261] on button "Respuesta larga" at bounding box center [293, 247] width 182 height 40
click at [326, 243] on button "Respuesta larga" at bounding box center [293, 247] width 182 height 40
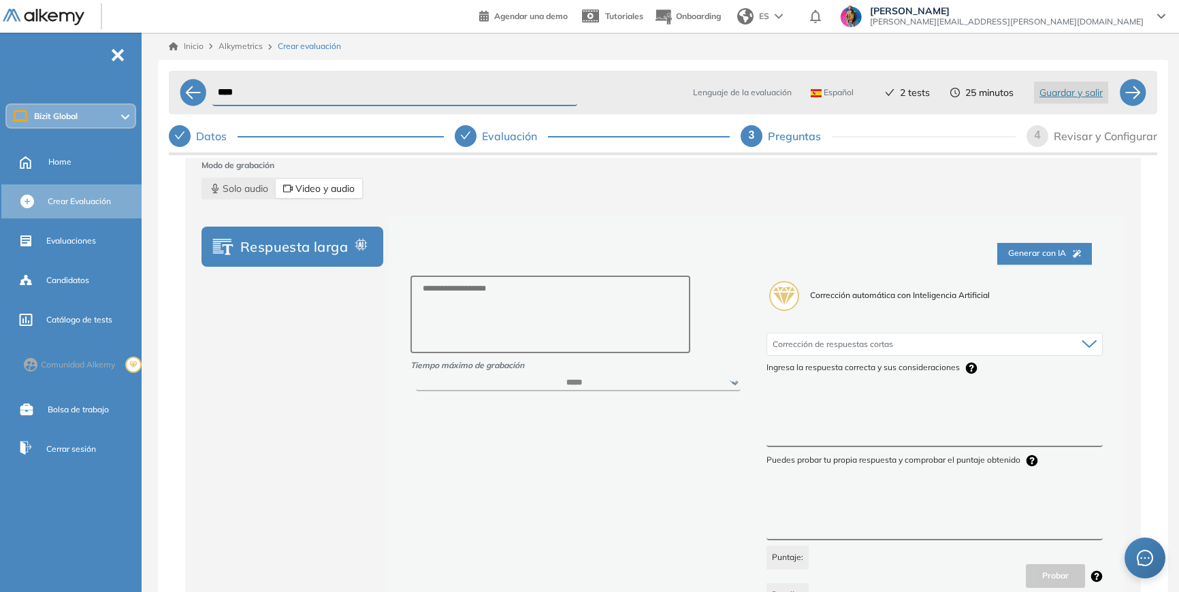
click at [856, 342] on span "Corrección de respuestas cortas" at bounding box center [833, 344] width 120 height 11
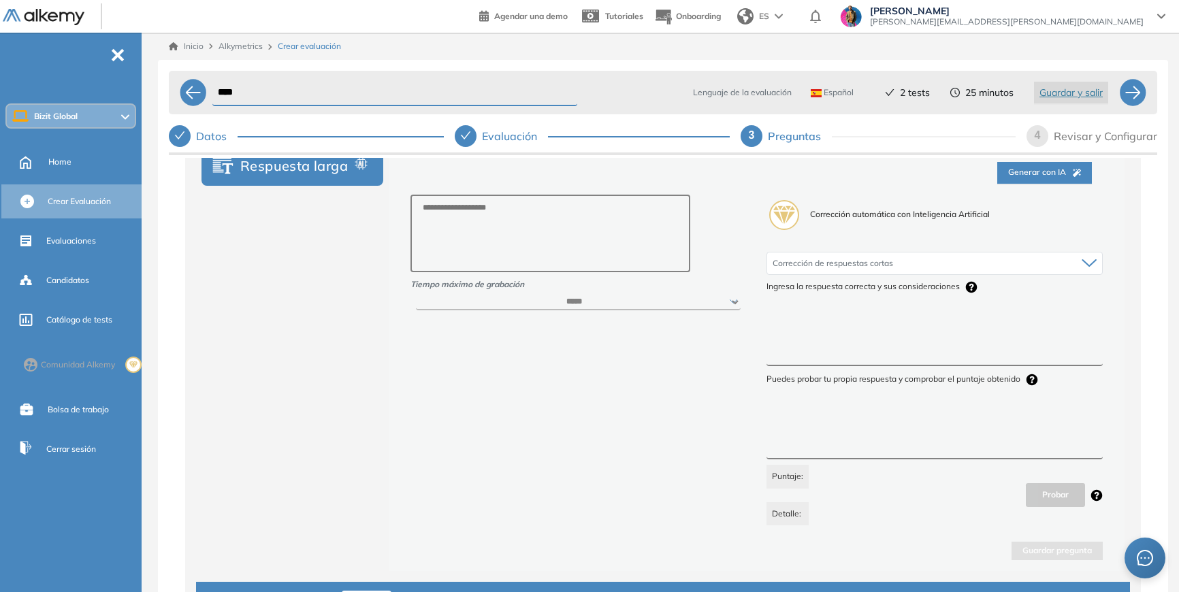
scroll to position [324, 0]
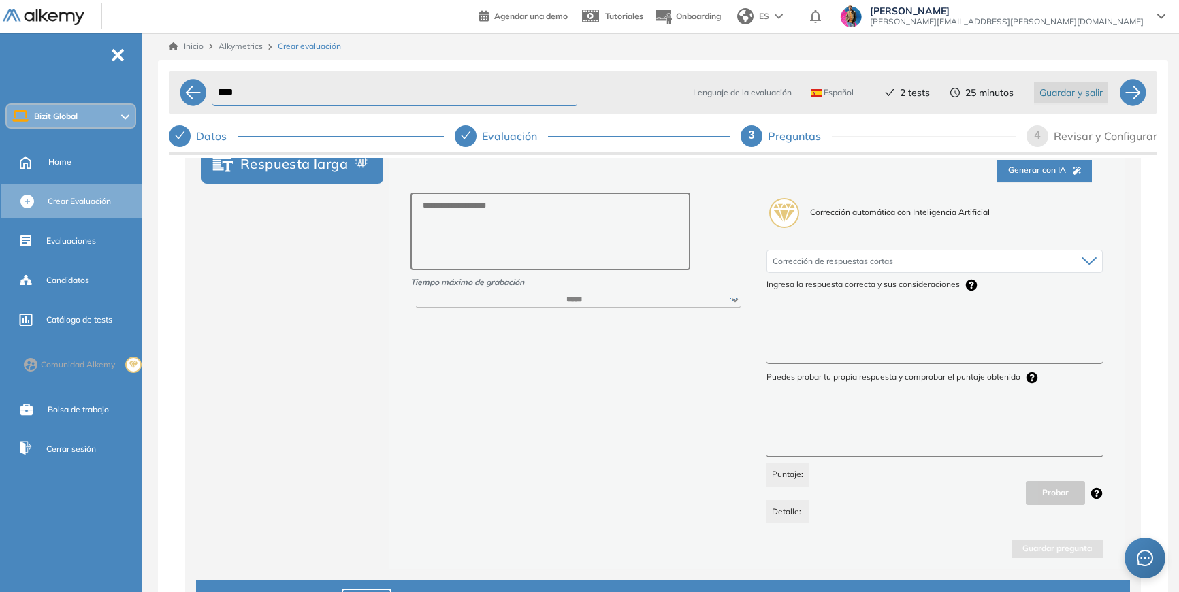
click at [826, 366] on div "Corrección de respuestas cortas Corrección de respuestas cortas Ingresa la resp…" at bounding box center [935, 384] width 336 height 280
click at [816, 444] on textarea at bounding box center [935, 431] width 336 height 51
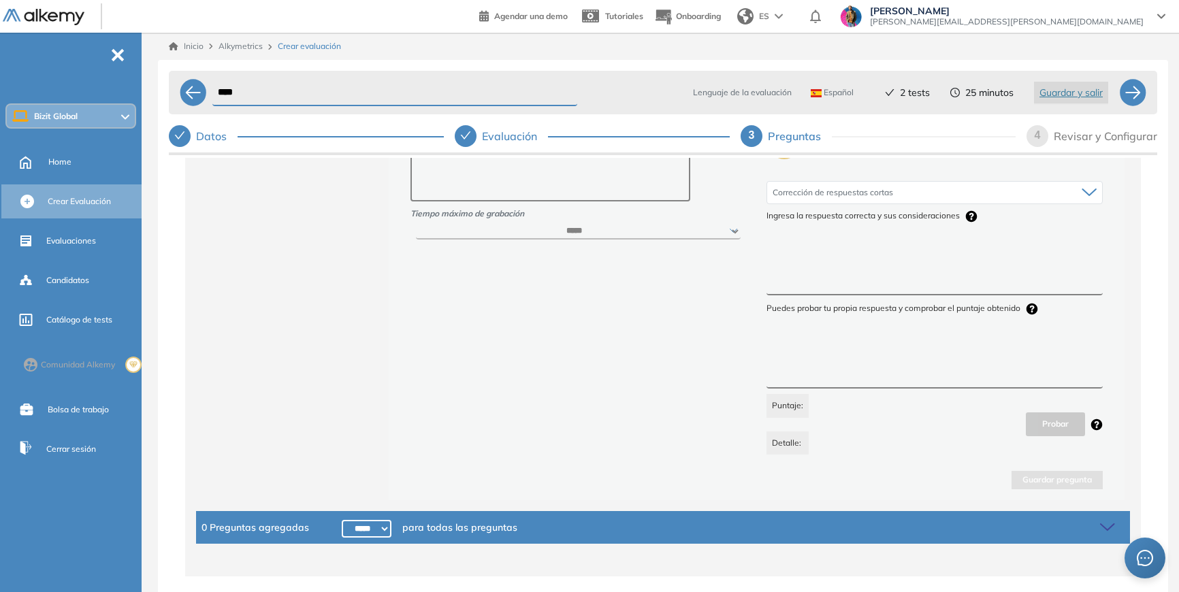
scroll to position [392, 0]
click at [940, 199] on div "Corrección de respuestas cortas" at bounding box center [934, 193] width 335 height 22
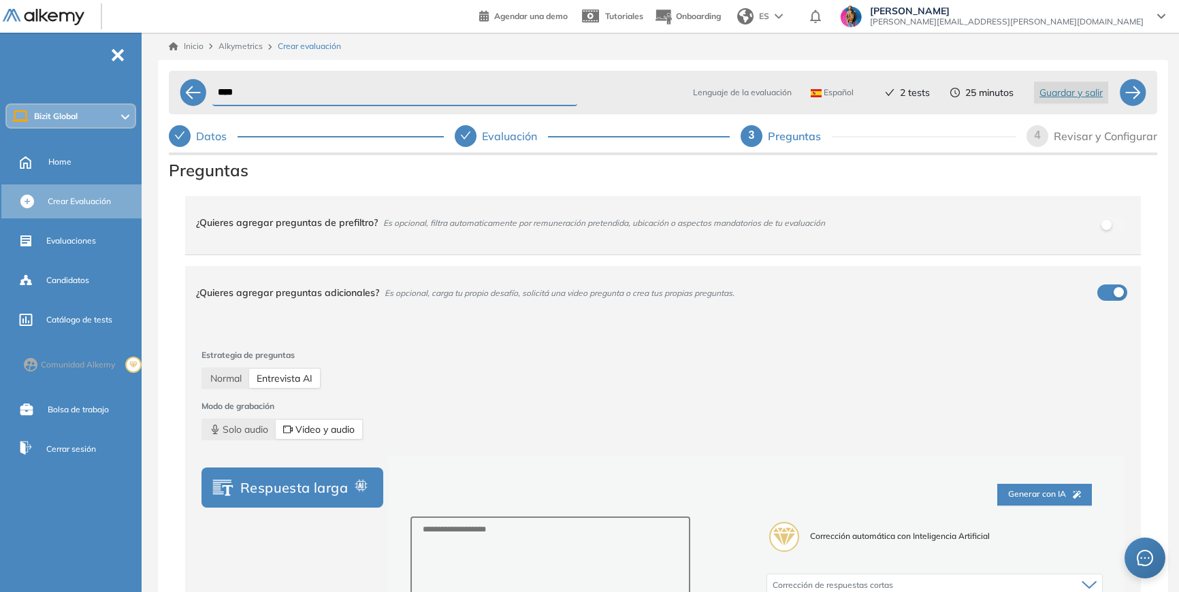
scroll to position [0, 0]
